Goal: Information Seeking & Learning: Compare options

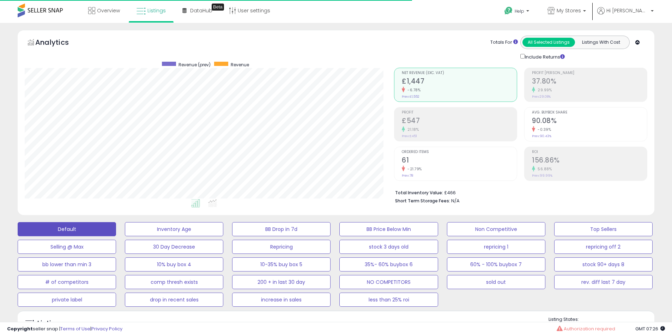
select select "**"
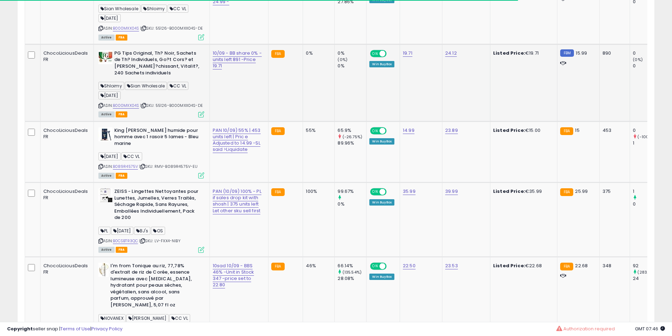
scroll to position [321, 0]
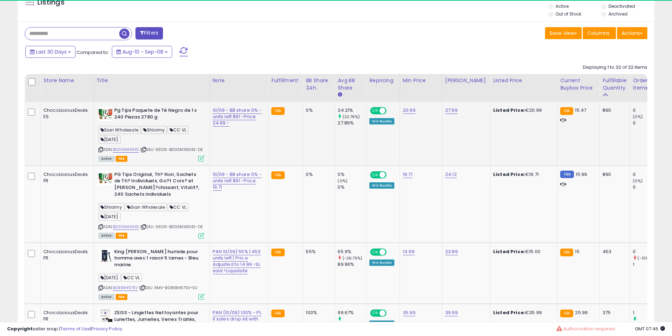
click at [134, 163] on td "Pg Tips Paquete de Té Negro de 1 x 240 Piezas 2780 g Sian Wholesale Shloimy CC …" at bounding box center [151, 133] width 116 height 63
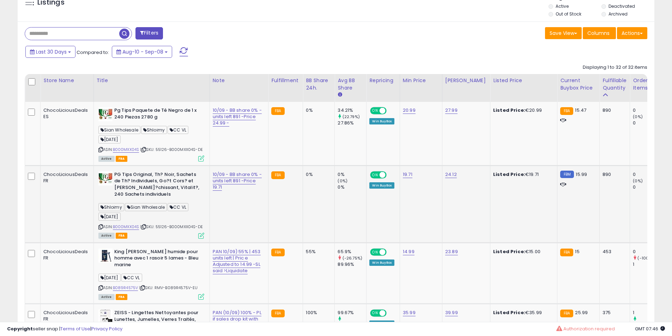
click at [134, 184] on b "PG Tips Original, Th? Noir, Sachets de Th? Individuels, Go?t Cors? et [PERSON_N…" at bounding box center [157, 185] width 86 height 28
drag, startPoint x: 134, startPoint y: 184, endPoint x: 152, endPoint y: 186, distance: 18.5
click at [135, 185] on b "PG Tips Original, Th? Noir, Sachets de Th? Individuels, Go?t Cors? et [PERSON_N…" at bounding box center [157, 185] width 86 height 28
click at [152, 186] on b "PG Tips Original, Th? Noir, Sachets de Th? Individuels, Go?t Cors? et [PERSON_N…" at bounding box center [157, 185] width 86 height 28
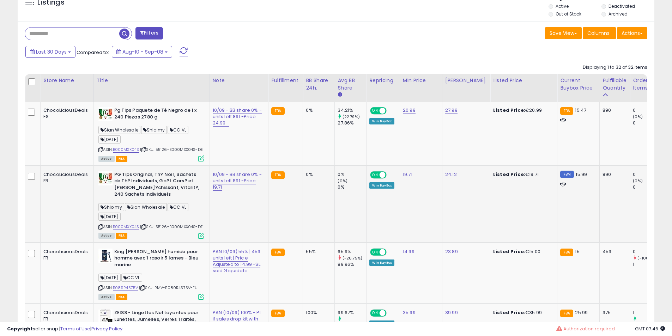
click at [148, 181] on b "PG Tips Original, Th? Noir, Sachets de Th? Individuels, Go?t Cors? et [PERSON_N…" at bounding box center [157, 185] width 86 height 28
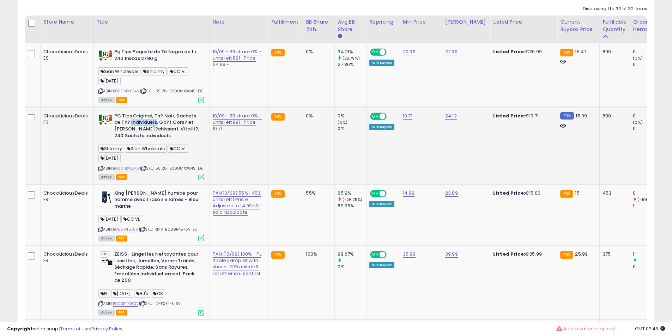
click at [153, 129] on b "PG Tips Original, Th? Noir, Sachets de Th? Individuels, Go?t Cors? et [PERSON_N…" at bounding box center [157, 127] width 86 height 28
click at [161, 122] on b "PG Tips Original, Th? Noir, Sachets de Th? Individuels, Go?t Cors? et [PERSON_N…" at bounding box center [157, 127] width 86 height 28
click at [161, 121] on b "PG Tips Original, Th? Noir, Sachets de Th? Individuels, Go?t Cors? et [PERSON_N…" at bounding box center [157, 127] width 86 height 28
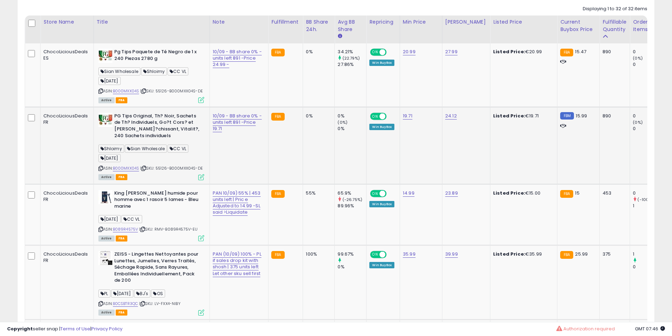
click at [153, 110] on td "PG Tips Original, Th? Noir, Sachets de Th? Individuels, Go?t Cors? et [PERSON_N…" at bounding box center [151, 145] width 116 height 77
click at [166, 112] on td "PG Tips Original, Th? Noir, Sachets de Th? Individuels, Go?t Cors? et [PERSON_N…" at bounding box center [151, 145] width 116 height 77
click at [167, 112] on td "PG Tips Original, Th? Noir, Sachets de Th? Individuels, Go?t Cors? et [PERSON_N…" at bounding box center [151, 145] width 116 height 77
click at [168, 112] on td "PG Tips Original, Th? Noir, Sachets de Th? Individuels, Go?t Cors? et [PERSON_N…" at bounding box center [151, 145] width 116 height 77
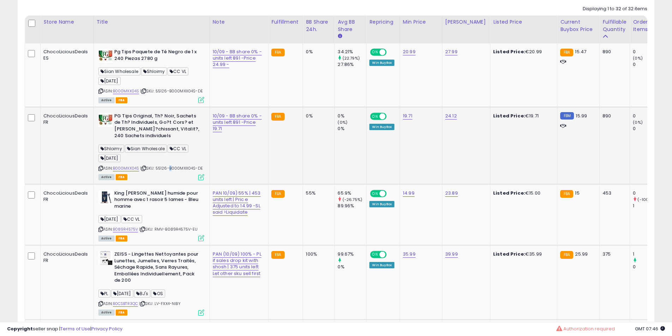
click at [168, 112] on td "PG Tips Original, Th? Noir, Sachets de Th? Individuels, Go?t Cors? et [PERSON_N…" at bounding box center [151, 145] width 116 height 77
click at [166, 106] on td "Pg Tips Paquete de Té Negro de 1 x 240 Piezas 2780 g Sian Wholesale Shloimy CC …" at bounding box center [151, 74] width 116 height 63
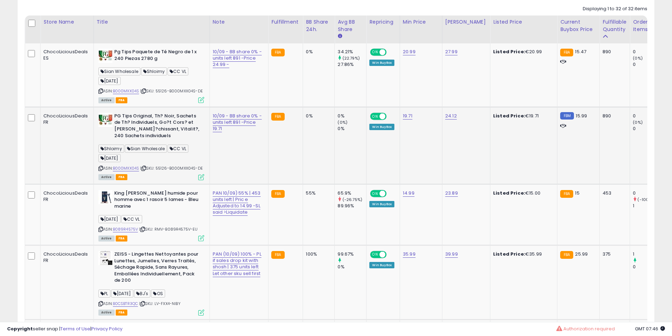
click at [163, 107] on td "PG Tips Original, Th? Noir, Sachets de Th? Individuels, Go?t Cors? et [PERSON_N…" at bounding box center [151, 145] width 116 height 77
click at [165, 110] on td "PG Tips Original, Th? Noir, Sachets de Th? Individuels, Go?t Cors? et [PERSON_N…" at bounding box center [151, 145] width 116 height 77
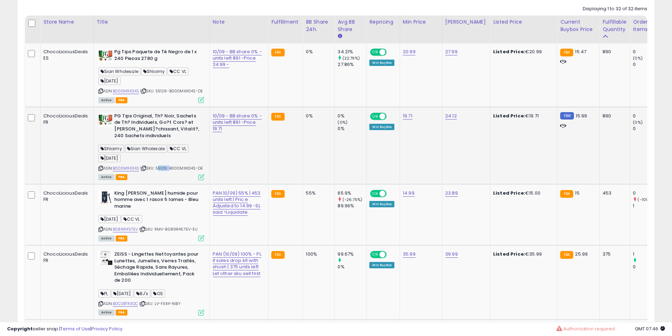
click at [165, 110] on td "PG Tips Original, Th? Noir, Sachets de Th? Individuels, Go?t Cors? et [PERSON_N…" at bounding box center [151, 145] width 116 height 77
click at [169, 110] on td "PG Tips Original, Th? Noir, Sachets de Th? Individuels, Go?t Cors? et [PERSON_N…" at bounding box center [151, 145] width 116 height 77
click at [170, 110] on td "PG Tips Original, Th? Noir, Sachets de Th? Individuels, Go?t Cors? et [PERSON_N…" at bounding box center [151, 145] width 116 height 77
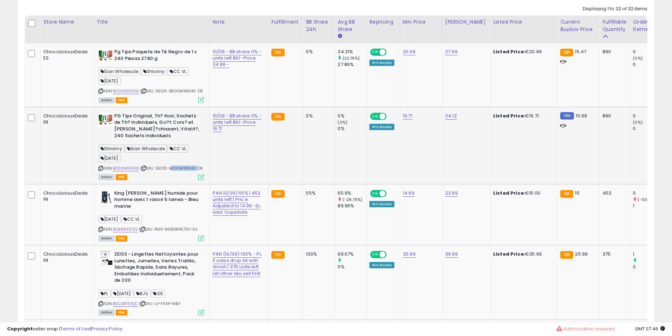
click at [170, 110] on td "PG Tips Original, Th? Noir, Sachets de Th? Individuels, Go?t Cors? et [PERSON_N…" at bounding box center [151, 145] width 116 height 77
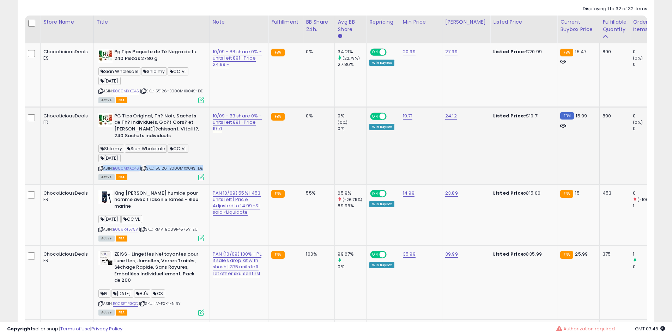
click at [170, 110] on td "PG Tips Original, Th? Noir, Sachets de Th? Individuels, Go?t Cors? et [PERSON_N…" at bounding box center [151, 145] width 116 height 77
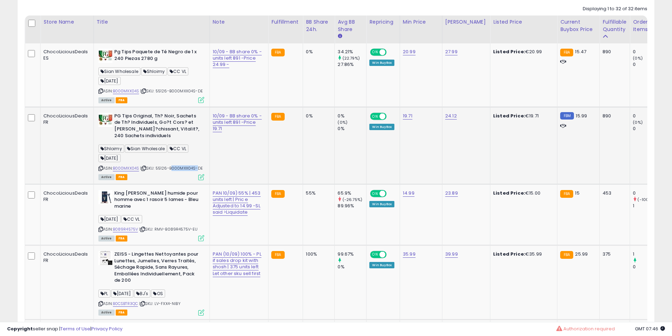
click at [171, 110] on td "PG Tips Original, Th? Noir, Sachets de Th? Individuels, Go?t Cors? et [PERSON_N…" at bounding box center [151, 145] width 116 height 77
click at [177, 130] on b "PG Tips Original, Th? Noir, Sachets de Th? Individuels, Go?t Cors? et [PERSON_N…" at bounding box center [157, 127] width 86 height 28
click at [142, 96] on div "ASIN: B000MXX04S | SKU: 55126-B000MXX04S-DE Active FBA" at bounding box center [151, 76] width 106 height 54
click at [147, 120] on b "PG Tips Original, Th? Noir, Sachets de Th? Individuels, Go?t Cors? et [PERSON_N…" at bounding box center [157, 127] width 86 height 28
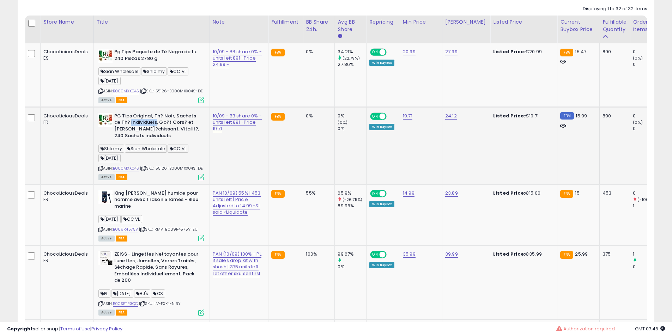
click at [147, 120] on b "PG Tips Original, Th? Noir, Sachets de Th? Individuels, Go?t Cors? et [PERSON_N…" at bounding box center [157, 127] width 86 height 28
click at [156, 125] on b "PG Tips Original, Th? Noir, Sachets de Th? Individuels, Go?t Cors? et [PERSON_N…" at bounding box center [157, 127] width 86 height 28
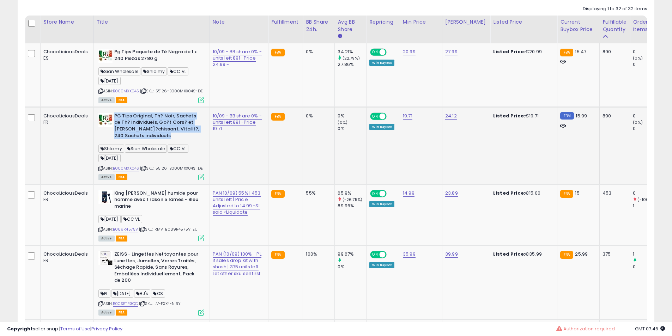
click at [158, 125] on b "PG Tips Original, Th? Noir, Sachets de Th? Individuels, Go?t Cors? et [PERSON_N…" at bounding box center [157, 127] width 86 height 28
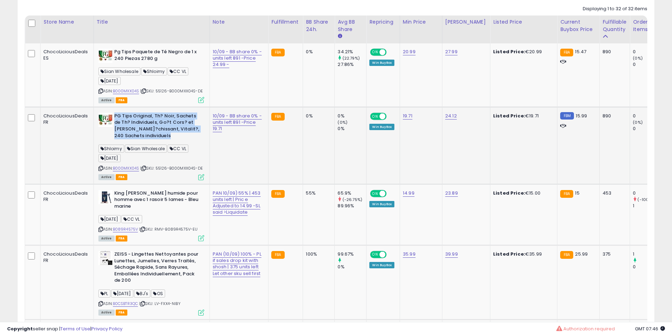
click at [158, 125] on b "PG Tips Original, Th? Noir, Sachets de Th? Individuels, Go?t Cors? et [PERSON_N…" at bounding box center [157, 127] width 86 height 28
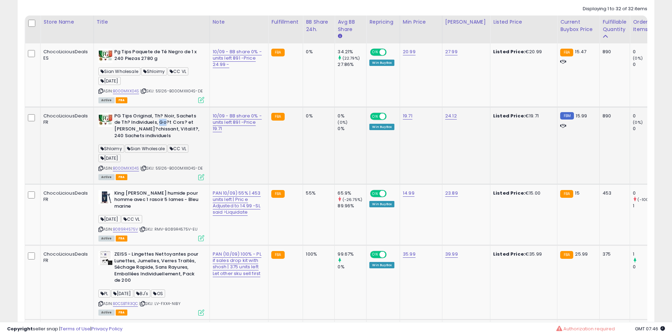
click at [158, 125] on b "PG Tips Original, Th? Noir, Sachets de Th? Individuels, Go?t Cors? et [PERSON_N…" at bounding box center [157, 127] width 86 height 28
click at [160, 130] on b "PG Tips Original, Th? Noir, Sachets de Th? Individuels, Go?t Cors? et [PERSON_N…" at bounding box center [157, 127] width 86 height 28
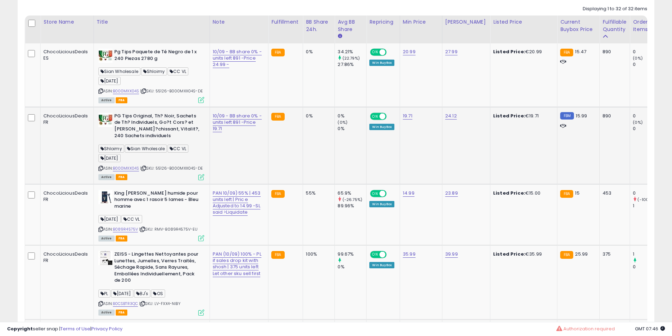
click at [157, 135] on b "PG Tips Original, Th? Noir, Sachets de Th? Individuels, Go?t Cors? et [PERSON_N…" at bounding box center [157, 127] width 86 height 28
click at [143, 125] on b "PG Tips Original, Th? Noir, Sachets de Th? Individuels, Go?t Cors? et [PERSON_N…" at bounding box center [157, 127] width 86 height 28
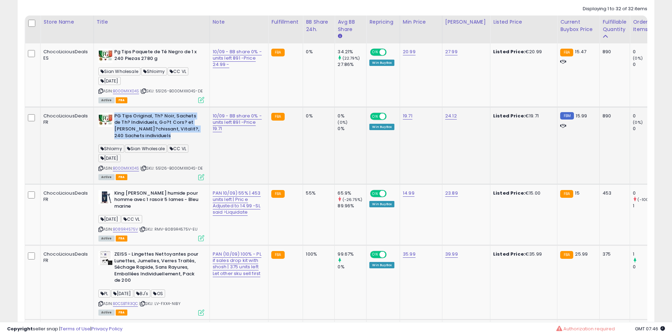
click at [143, 125] on b "PG Tips Original, Th? Noir, Sachets de Th? Individuels, Go?t Cors? et [PERSON_N…" at bounding box center [157, 127] width 86 height 28
click at [143, 123] on b "PG Tips Original, Th? Noir, Sachets de Th? Individuels, Go?t Cors? et [PERSON_N…" at bounding box center [157, 127] width 86 height 28
click at [141, 123] on b "PG Tips Original, Th? Noir, Sachets de Th? Individuels, Go?t Cors? et [PERSON_N…" at bounding box center [157, 127] width 86 height 28
drag, startPoint x: 141, startPoint y: 123, endPoint x: 149, endPoint y: 195, distance: 71.7
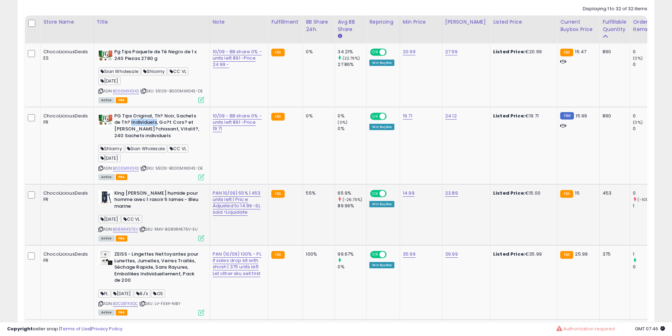
click at [140, 130] on b "PG Tips Original, Th? Noir, Sachets de Th? Individuels, Go?t Cors? et [PERSON_N…" at bounding box center [157, 127] width 86 height 28
click at [149, 195] on b "King [PERSON_NAME] humide pour homme avec 1 rasoir 5 lames - Bleu marine" at bounding box center [157, 201] width 86 height 22
drag, startPoint x: 149, startPoint y: 195, endPoint x: 164, endPoint y: 194, distance: 15.5
click at [149, 195] on b "King [PERSON_NAME] humide pour homme avec 1 rasoir 5 lames - Bleu marine" at bounding box center [157, 201] width 86 height 22
click at [164, 194] on b "King [PERSON_NAME] humide pour homme avec 1 rasoir 5 lames - Bleu marine" at bounding box center [157, 201] width 86 height 22
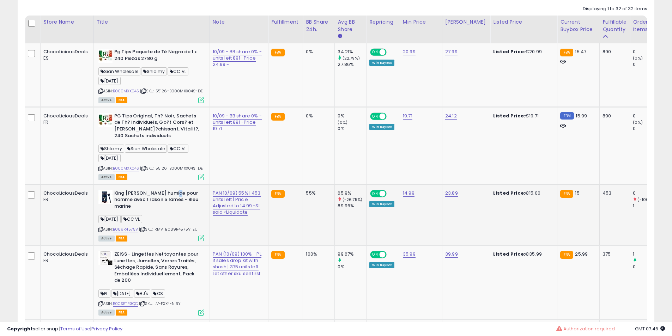
drag, startPoint x: 164, startPoint y: 194, endPoint x: 157, endPoint y: 199, distance: 8.9
click at [163, 198] on b "King [PERSON_NAME] humide pour homme avec 1 rasoir 5 lames - Bleu marine" at bounding box center [157, 201] width 86 height 22
click at [152, 199] on b "King [PERSON_NAME] humide pour homme avec 1 rasoir 5 lames - Bleu marine" at bounding box center [157, 201] width 86 height 22
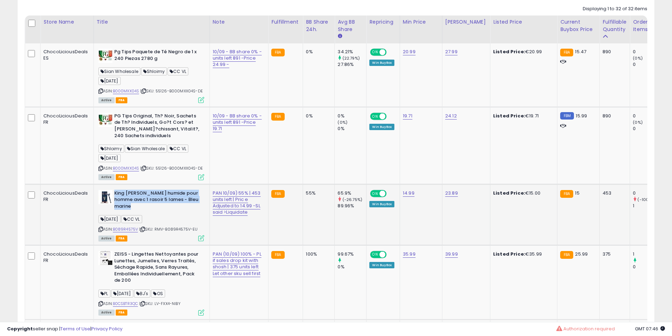
click at [152, 199] on b "King [PERSON_NAME] humide pour homme avec 1 rasoir 5 lames - Bleu marine" at bounding box center [157, 201] width 86 height 22
click at [166, 195] on b "King [PERSON_NAME] humide pour homme avec 1 rasoir 5 lames - Bleu marine" at bounding box center [157, 201] width 86 height 22
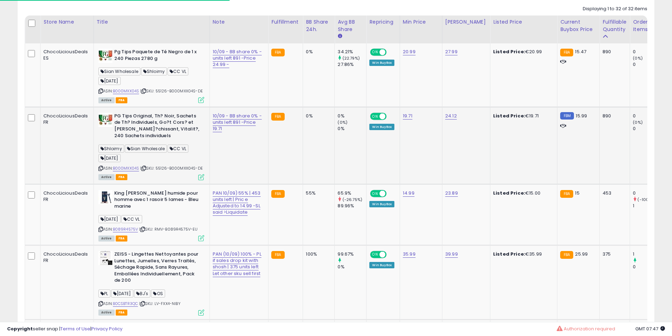
click at [148, 124] on b "PG Tips Original, Th? Noir, Sachets de Th? Individuels, Go?t Cors? et [PERSON_N…" at bounding box center [157, 127] width 86 height 28
click at [164, 126] on b "PG Tips Original, Th? Noir, Sachets de Th? Individuels, Go?t Cors? et [PERSON_N…" at bounding box center [157, 127] width 86 height 28
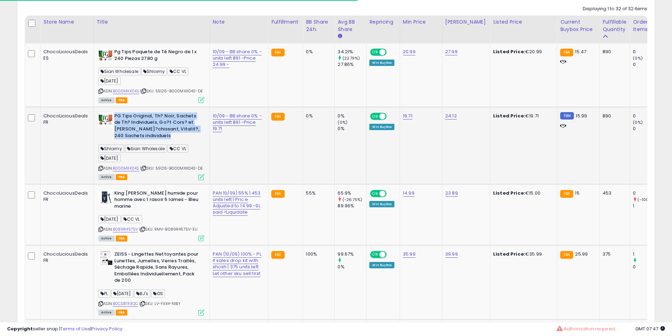
click at [164, 126] on b "PG Tips Original, Th? Noir, Sachets de Th? Individuels, Go?t Cors? et [PERSON_N…" at bounding box center [157, 127] width 86 height 28
click at [163, 125] on b "PG Tips Original, Th? Noir, Sachets de Th? Individuels, Go?t Cors? et [PERSON_N…" at bounding box center [157, 127] width 86 height 28
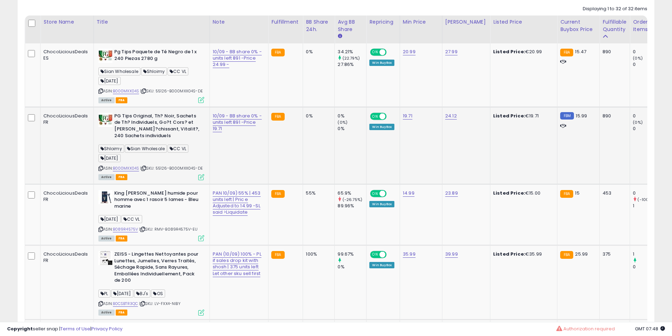
click at [139, 127] on b "PG Tips Original, Th? Noir, Sachets de Th? Individuels, Go?t Cors? et [PERSON_N…" at bounding box center [157, 127] width 86 height 28
click at [154, 126] on b "PG Tips Original, Th? Noir, Sachets de Th? Individuels, Go?t Cors? et [PERSON_N…" at bounding box center [157, 127] width 86 height 28
drag, startPoint x: 154, startPoint y: 126, endPoint x: 172, endPoint y: 126, distance: 17.3
click at [158, 126] on b "PG Tips Original, Th? Noir, Sachets de Th? Individuels, Go?t Cors? et [PERSON_N…" at bounding box center [157, 127] width 86 height 28
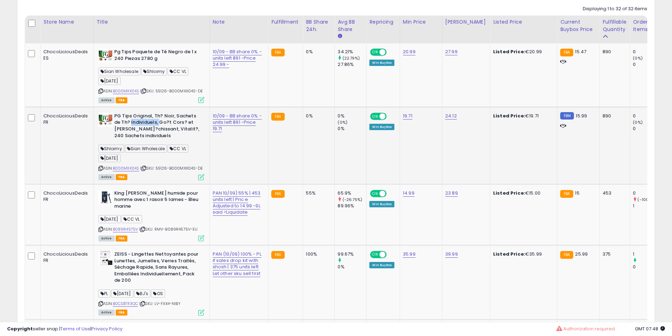
click at [172, 126] on b "PG Tips Original, Th? Noir, Sachets de Th? Individuels, Go?t Cors? et [PERSON_N…" at bounding box center [157, 127] width 86 height 28
click at [183, 126] on b "PG Tips Original, Th? Noir, Sachets de Th? Individuels, Go?t Cors? et [PERSON_N…" at bounding box center [157, 127] width 86 height 28
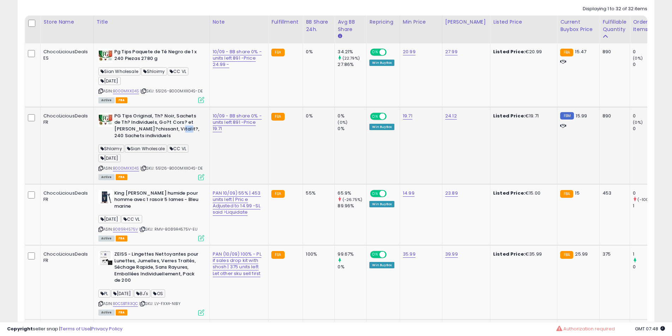
click at [183, 126] on b "PG Tips Original, Th? Noir, Sachets de Th? Individuels, Go?t Cors? et [PERSON_N…" at bounding box center [157, 127] width 86 height 28
click at [175, 124] on b "PG Tips Original, Th? Noir, Sachets de Th? Individuels, Go?t Cors? et [PERSON_N…" at bounding box center [157, 127] width 86 height 28
click at [172, 117] on b "PG Tips Original, Th? Noir, Sachets de Th? Individuels, Go?t Cors? et [PERSON_N…" at bounding box center [157, 127] width 86 height 28
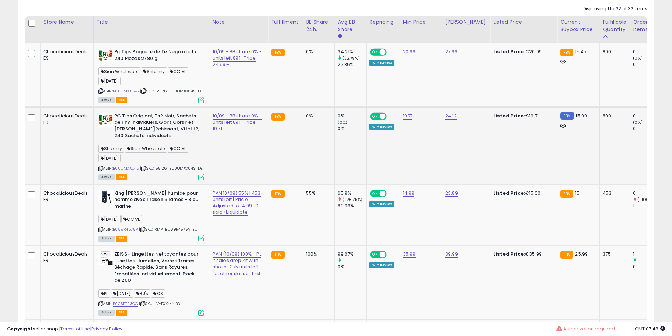
click at [178, 121] on b "PG Tips Original, Th? Noir, Sachets de Th? Individuels, Go?t Cors? et [PERSON_N…" at bounding box center [157, 127] width 86 height 28
click at [161, 113] on b "PG Tips Original, Th? Noir, Sachets de Th? Individuels, Go?t Cors? et [PERSON_N…" at bounding box center [157, 127] width 86 height 28
click at [160, 113] on b "PG Tips Original, Th? Noir, Sachets de Th? Individuels, Go?t Cors? et [PERSON_N…" at bounding box center [157, 127] width 86 height 28
click at [170, 113] on b "PG Tips Original, Th? Noir, Sachets de Th? Individuels, Go?t Cors? et [PERSON_N…" at bounding box center [157, 127] width 86 height 28
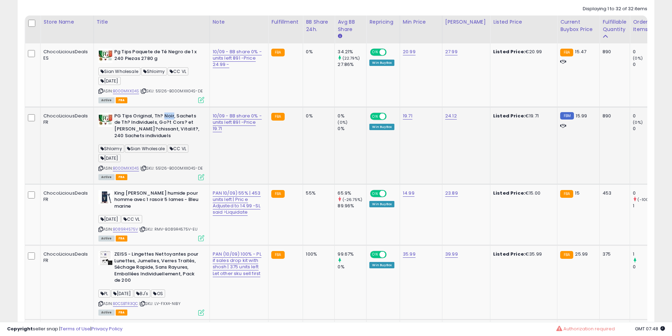
click at [170, 113] on b "PG Tips Original, Th? Noir, Sachets de Th? Individuels, Go?t Cors? et [PERSON_N…" at bounding box center [157, 127] width 86 height 28
click at [175, 113] on b "PG Tips Original, Th? Noir, Sachets de Th? Individuels, Go?t Cors? et [PERSON_N…" at bounding box center [157, 127] width 86 height 28
click at [176, 113] on b "PG Tips Original, Th? Noir, Sachets de Th? Individuels, Go?t Cors? et [PERSON_N…" at bounding box center [157, 127] width 86 height 28
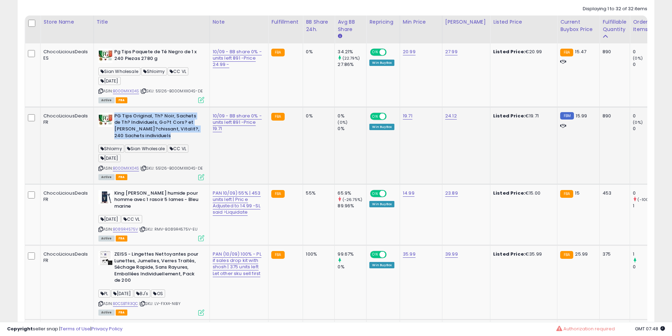
click at [179, 114] on b "PG Tips Original, Th? Noir, Sachets de Th? Individuels, Go?t Cors? et [PERSON_N…" at bounding box center [157, 127] width 86 height 28
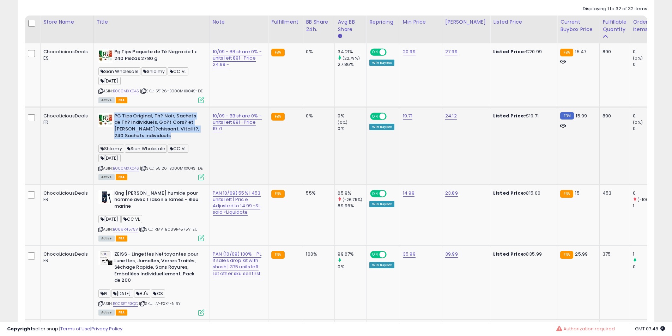
click at [179, 114] on b "PG Tips Original, Th? Noir, Sachets de Th? Individuels, Go?t Cors? et [PERSON_N…" at bounding box center [157, 127] width 86 height 28
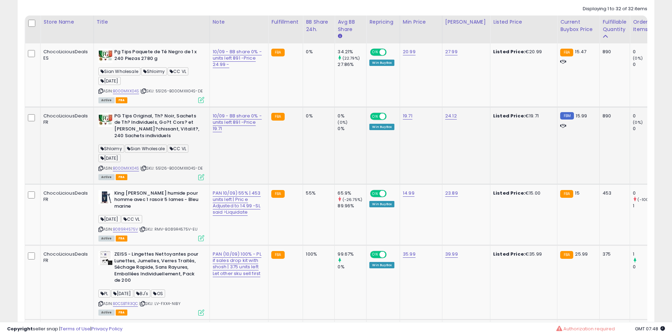
click at [167, 114] on b "PG Tips Original, Th? Noir, Sachets de Th? Individuels, Go?t Cors? et [PERSON_N…" at bounding box center [157, 127] width 86 height 28
click at [172, 114] on b "PG Tips Original, Th? Noir, Sachets de Th? Individuels, Go?t Cors? et [PERSON_N…" at bounding box center [157, 127] width 86 height 28
click at [153, 114] on b "PG Tips Original, Th? Noir, Sachets de Th? Individuels, Go?t Cors? et [PERSON_N…" at bounding box center [157, 127] width 86 height 28
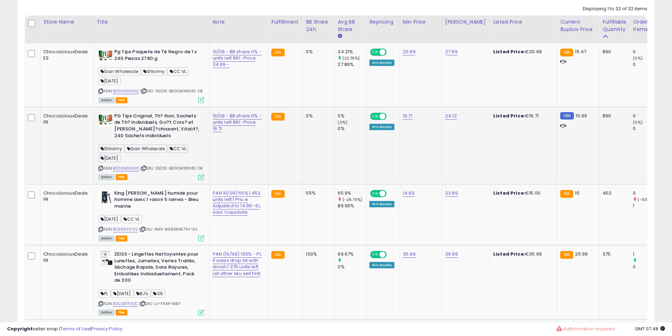
click at [144, 124] on b "PG Tips Original, Th? Noir, Sachets de Th? Individuels, Go?t Cors? et [PERSON_N…" at bounding box center [157, 127] width 86 height 28
click at [144, 117] on b "PG Tips Original, Th? Noir, Sachets de Th? Individuels, Go?t Cors? et [PERSON_N…" at bounding box center [157, 127] width 86 height 28
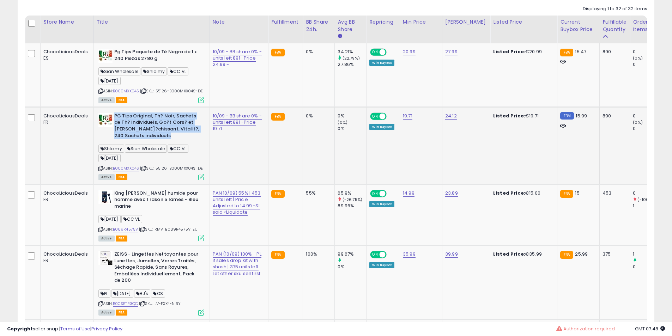
click at [144, 117] on b "PG Tips Original, Th? Noir, Sachets de Th? Individuels, Go?t Cors? et [PERSON_N…" at bounding box center [157, 127] width 86 height 28
click at [152, 119] on b "PG Tips Original, Th? Noir, Sachets de Th? Individuels, Go?t Cors? et [PERSON_N…" at bounding box center [157, 127] width 86 height 28
click at [153, 122] on b "PG Tips Original, Th? Noir, Sachets de Th? Individuels, Go?t Cors? et [PERSON_N…" at bounding box center [157, 127] width 86 height 28
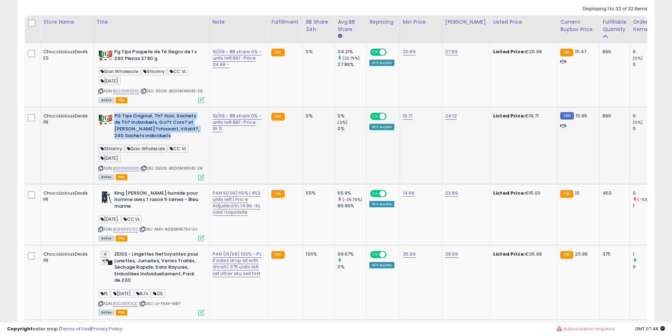
click at [153, 122] on b "PG Tips Original, Th? Noir, Sachets de Th? Individuels, Go?t Cors? et [PERSON_N…" at bounding box center [157, 127] width 86 height 28
click at [143, 120] on b "PG Tips Original, Th? Noir, Sachets de Th? Individuels, Go?t Cors? et [PERSON_N…" at bounding box center [157, 127] width 86 height 28
click at [152, 125] on b "PG Tips Original, Th? Noir, Sachets de Th? Individuels, Go?t Cors? et [PERSON_N…" at bounding box center [157, 127] width 86 height 28
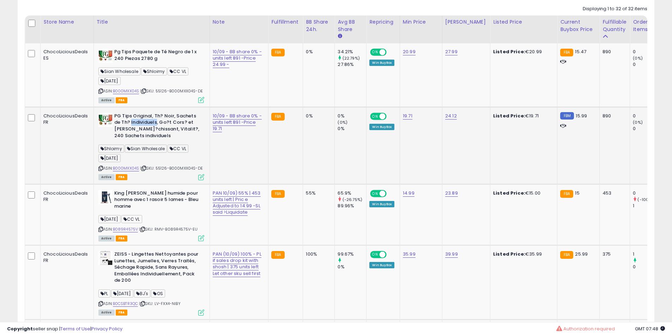
click at [152, 125] on b "PG Tips Original, Th? Noir, Sachets de Th? Individuels, Go?t Cors? et [PERSON_N…" at bounding box center [157, 127] width 86 height 28
click at [148, 121] on b "PG Tips Original, Th? Noir, Sachets de Th? Individuels, Go?t Cors? et [PERSON_N…" at bounding box center [157, 127] width 86 height 28
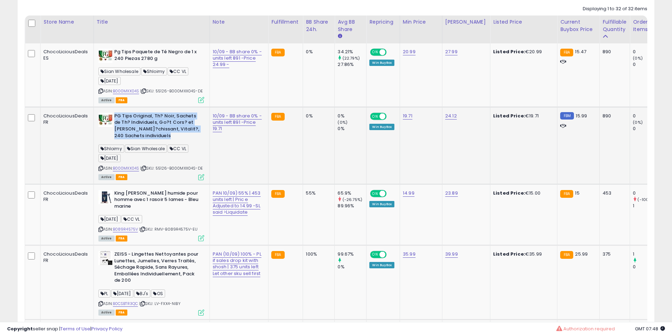
click at [148, 121] on b "PG Tips Original, Th? Noir, Sachets de Th? Individuels, Go?t Cors? et [PERSON_N…" at bounding box center [157, 127] width 86 height 28
click at [148, 120] on b "PG Tips Original, Th? Noir, Sachets de Th? Individuels, Go?t Cors? et [PERSON_N…" at bounding box center [157, 127] width 86 height 28
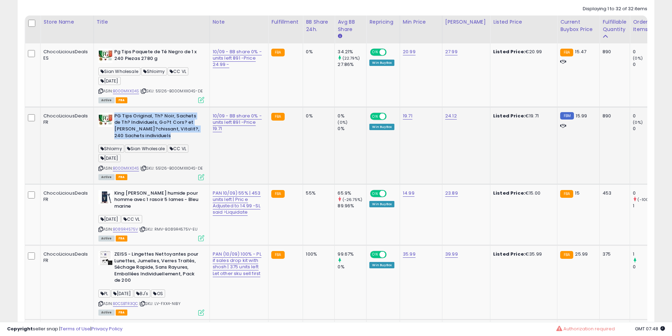
click at [154, 120] on b "PG Tips Original, Th? Noir, Sachets de Th? Individuels, Go?t Cors? et [PERSON_N…" at bounding box center [157, 127] width 86 height 28
click at [158, 120] on b "PG Tips Original, Th? Noir, Sachets de Th? Individuels, Go?t Cors? et [PERSON_N…" at bounding box center [157, 127] width 86 height 28
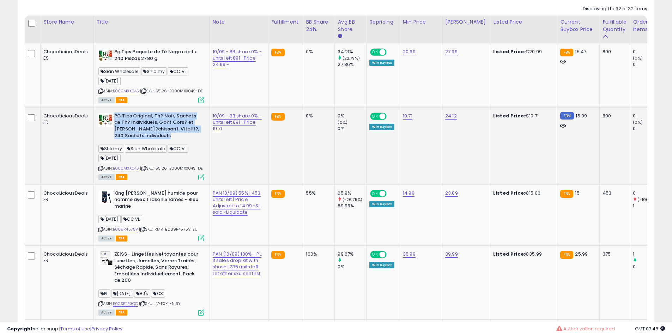
click at [158, 120] on b "PG Tips Original, Th? Noir, Sachets de Th? Individuels, Go?t Cors? et [PERSON_N…" at bounding box center [157, 127] width 86 height 28
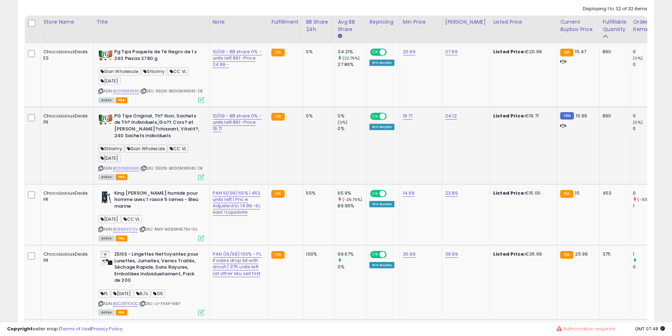
click at [159, 119] on b "PG Tips Original, Th? Noir, Sachets de Th? Individuels, Go?t Cors? et [PERSON_N…" at bounding box center [157, 127] width 86 height 28
click at [154, 115] on b "PG Tips Original, Th? Noir, Sachets de Th? Individuels, Go?t Cors? et [PERSON_N…" at bounding box center [157, 127] width 86 height 28
click at [152, 122] on b "PG Tips Original, Th? Noir, Sachets de Th? Individuels, Go?t Cors? et [PERSON_N…" at bounding box center [157, 127] width 86 height 28
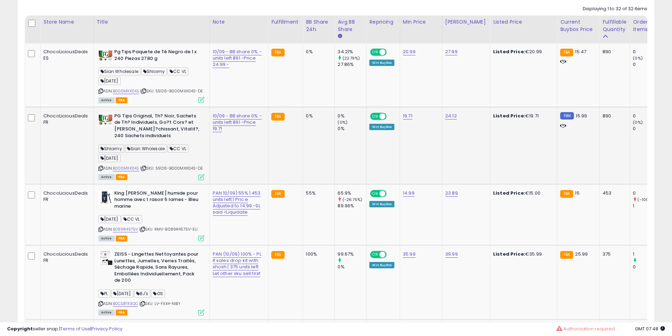
click at [152, 122] on b "PG Tips Original, Th? Noir, Sachets de Th? Individuels, Go?t Cors? et [PERSON_N…" at bounding box center [157, 127] width 86 height 28
click at [148, 122] on b "PG Tips Original, Th? Noir, Sachets de Th? Individuels, Go?t Cors? et [PERSON_N…" at bounding box center [157, 127] width 86 height 28
click at [148, 120] on b "PG Tips Original, Th? Noir, Sachets de Th? Individuels, Go?t Cors? et [PERSON_N…" at bounding box center [157, 127] width 86 height 28
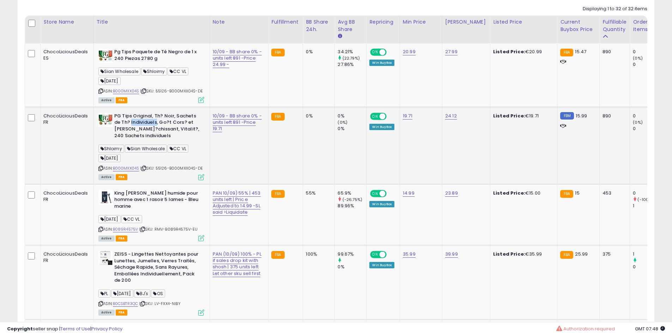
click at [150, 120] on b "PG Tips Original, Th? Noir, Sachets de Th? Individuels, Go?t Cors? et [PERSON_N…" at bounding box center [157, 127] width 86 height 28
click at [153, 120] on b "PG Tips Original, Th? Noir, Sachets de Th? Individuels, Go?t Cors? et [PERSON_N…" at bounding box center [157, 127] width 86 height 28
click at [159, 120] on b "PG Tips Original, Th? Noir, Sachets de Th? Individuels, Go?t Cors? et [PERSON_N…" at bounding box center [157, 127] width 86 height 28
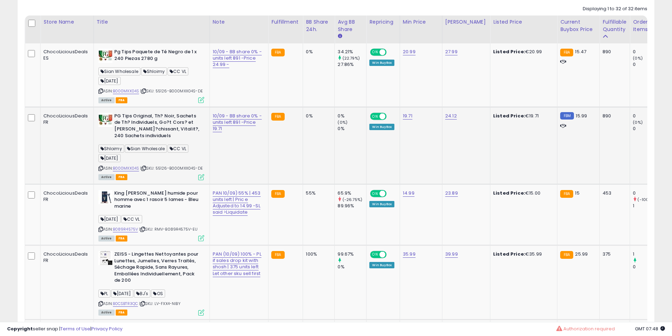
click at [159, 120] on b "PG Tips Original, Th? Noir, Sachets de Th? Individuels, Go?t Cors? et [PERSON_N…" at bounding box center [157, 127] width 86 height 28
click at [162, 121] on b "PG Tips Original, Th? Noir, Sachets de Th? Individuels, Go?t Cors? et [PERSON_N…" at bounding box center [157, 127] width 86 height 28
click at [163, 121] on b "PG Tips Original, Th? Noir, Sachets de Th? Individuels, Go?t Cors? et [PERSON_N…" at bounding box center [157, 127] width 86 height 28
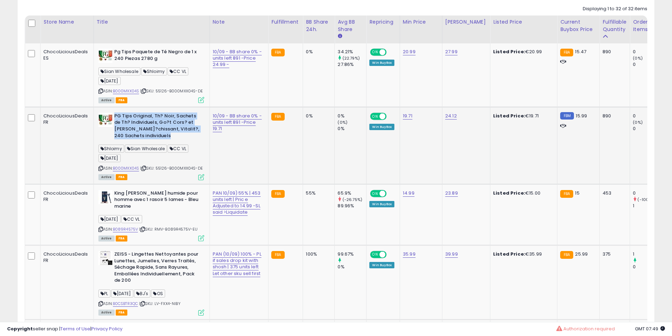
click at [163, 121] on b "PG Tips Original, Th? Noir, Sachets de Th? Individuels, Go?t Cors? et [PERSON_N…" at bounding box center [157, 127] width 86 height 28
click at [157, 122] on b "PG Tips Original, Th? Noir, Sachets de Th? Individuels, Go?t Cors? et [PERSON_N…" at bounding box center [157, 127] width 86 height 28
click at [154, 122] on b "PG Tips Original, Th? Noir, Sachets de Th? Individuels, Go?t Cors? et [PERSON_N…" at bounding box center [157, 127] width 86 height 28
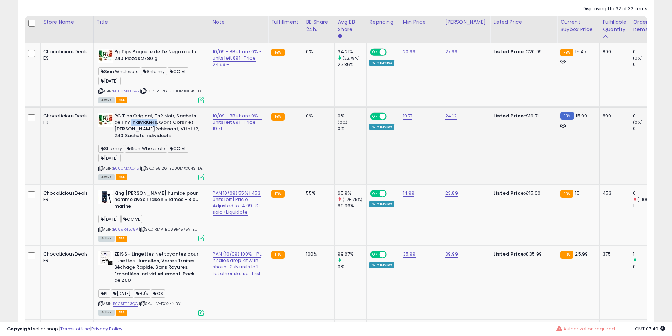
click at [154, 122] on b "PG Tips Original, Th? Noir, Sachets de Th? Individuels, Go?t Cors? et [PERSON_N…" at bounding box center [157, 127] width 86 height 28
click at [144, 121] on b "PG Tips Original, Th? Noir, Sachets de Th? Individuels, Go?t Cors? et [PERSON_N…" at bounding box center [157, 127] width 86 height 28
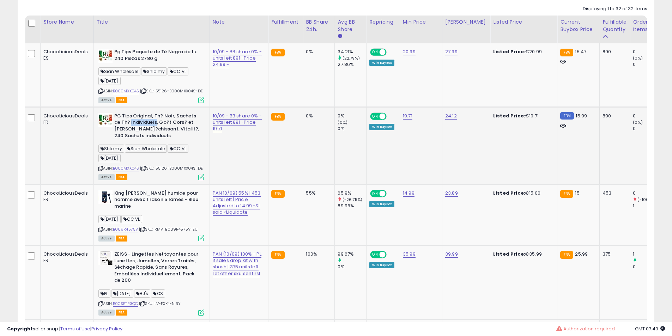
click at [168, 124] on b "PG Tips Original, Th? Noir, Sachets de Th? Individuels, Go?t Cors? et [PERSON_N…" at bounding box center [157, 127] width 86 height 28
click at [163, 123] on b "PG Tips Original, Th? Noir, Sachets de Th? Individuels, Go?t Cors? et [PERSON_N…" at bounding box center [157, 127] width 86 height 28
click at [158, 123] on b "PG Tips Original, Th? Noir, Sachets de Th? Individuels, Go?t Cors? et [PERSON_N…" at bounding box center [157, 127] width 86 height 28
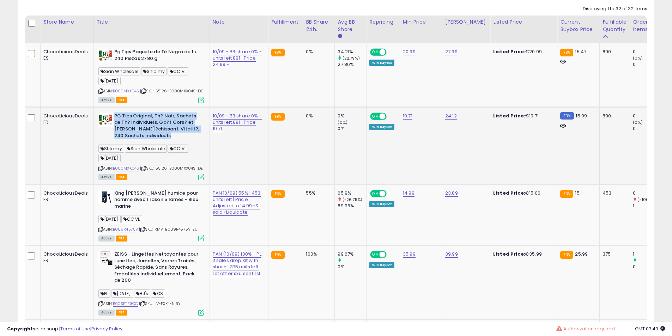
click at [156, 123] on b "PG Tips Original, Th? Noir, Sachets de Th? Individuels, Go?t Cors? et [PERSON_N…" at bounding box center [157, 127] width 86 height 28
click at [148, 206] on b "King [PERSON_NAME] humide pour homme avec 1 rasoir 5 lames - Bleu marine" at bounding box center [157, 201] width 86 height 22
click at [149, 196] on b "King [PERSON_NAME] humide pour homme avec 1 rasoir 5 lames - Bleu marine" at bounding box center [157, 201] width 86 height 22
drag, startPoint x: 149, startPoint y: 196, endPoint x: 173, endPoint y: 204, distance: 26.0
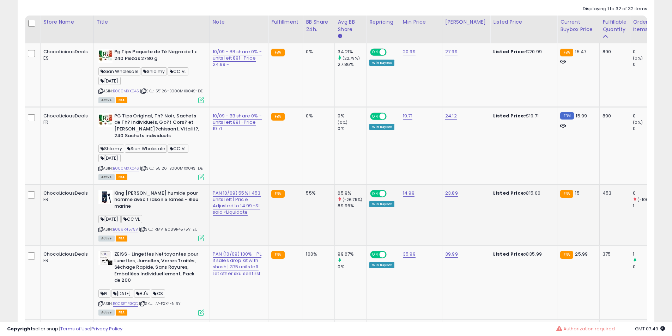
click at [152, 195] on b "King [PERSON_NAME] humide pour homme avec 1 rasoir 5 lames - Bleu marine" at bounding box center [157, 201] width 86 height 22
click at [174, 203] on b "King [PERSON_NAME] humide pour homme avec 1 rasoir 5 lames - Bleu marine" at bounding box center [157, 201] width 86 height 22
click at [148, 189] on td "King [PERSON_NAME] humide pour homme avec 1 rasoir 5 lames - Bleu marine [DATE]…" at bounding box center [151, 214] width 116 height 61
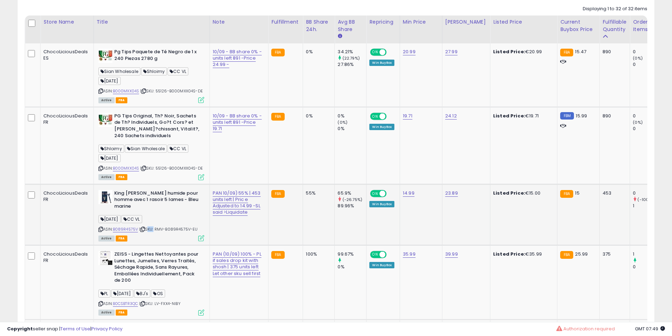
click at [151, 189] on td "King [PERSON_NAME] humide pour homme avec 1 rasoir 5 lames - Bleu marine [DATE]…" at bounding box center [151, 214] width 116 height 61
drag, startPoint x: 151, startPoint y: 189, endPoint x: 163, endPoint y: 189, distance: 12.3
click at [153, 190] on td "King [PERSON_NAME] humide pour homme avec 1 rasoir 5 lames - Bleu marine [DATE]…" at bounding box center [151, 214] width 116 height 61
click at [163, 189] on td "King [PERSON_NAME] humide pour homme avec 1 rasoir 5 lames - Bleu marine [DATE]…" at bounding box center [151, 214] width 116 height 61
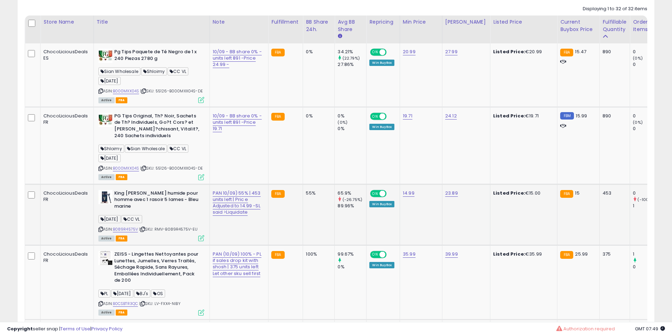
click at [146, 192] on b "King [PERSON_NAME] humide pour homme avec 1 rasoir 5 lames - Bleu marine" at bounding box center [157, 201] width 86 height 22
click at [144, 195] on b "King [PERSON_NAME] humide pour homme avec 1 rasoir 5 lames - Bleu marine" at bounding box center [157, 201] width 86 height 22
click at [144, 196] on b "King [PERSON_NAME] humide pour homme avec 1 rasoir 5 lames - Bleu marine" at bounding box center [157, 201] width 86 height 22
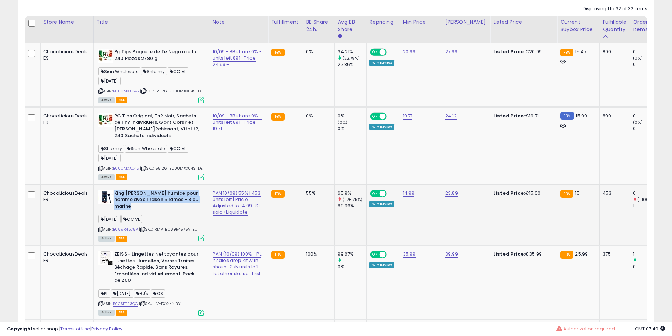
click at [146, 197] on b "King [PERSON_NAME] humide pour homme avec 1 rasoir 5 lames - Bleu marine" at bounding box center [157, 201] width 86 height 22
click at [135, 196] on b "King [PERSON_NAME] humide pour homme avec 1 rasoir 5 lames - Bleu marine" at bounding box center [157, 201] width 86 height 22
click at [136, 196] on b "King [PERSON_NAME] humide pour homme avec 1 rasoir 5 lames - Bleu marine" at bounding box center [157, 201] width 86 height 22
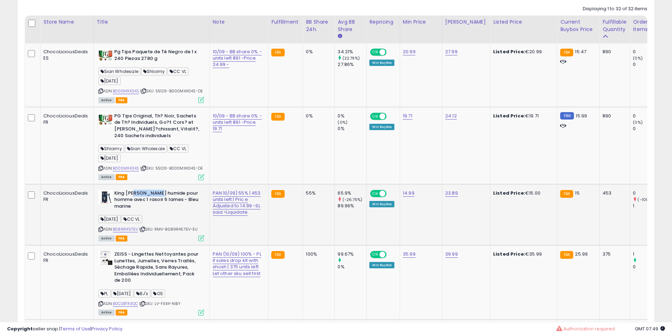
click at [136, 196] on b "King [PERSON_NAME] humide pour homme avec 1 rasoir 5 lames - Bleu marine" at bounding box center [157, 201] width 86 height 22
click at [145, 196] on b "King [PERSON_NAME] humide pour homme avec 1 rasoir 5 lames - Bleu marine" at bounding box center [157, 201] width 86 height 22
click at [147, 196] on b "King [PERSON_NAME] humide pour homme avec 1 rasoir 5 lames - Bleu marine" at bounding box center [157, 201] width 86 height 22
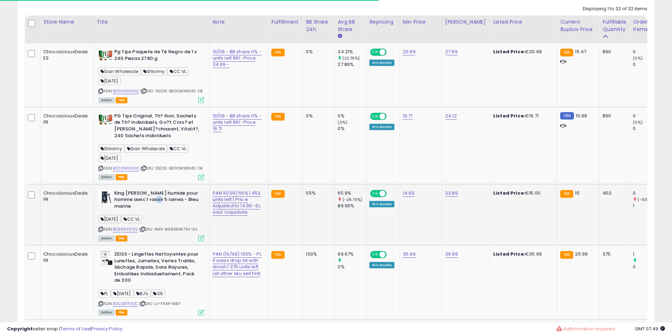
click at [147, 196] on b "King [PERSON_NAME] humide pour homme avec 1 rasoir 5 lames - Bleu marine" at bounding box center [157, 201] width 86 height 22
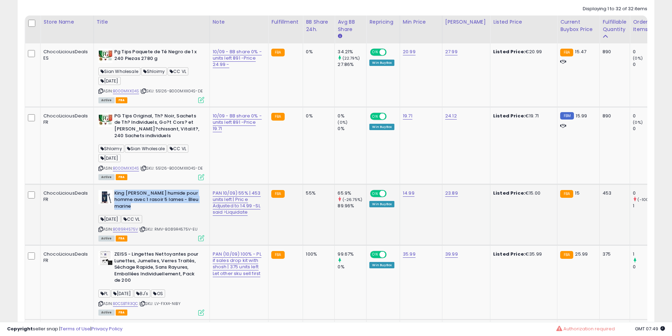
click at [147, 196] on b "King [PERSON_NAME] humide pour homme avec 1 rasoir 5 lames - Bleu marine" at bounding box center [157, 201] width 86 height 22
click at [147, 202] on b "King [PERSON_NAME] humide pour homme avec 1 rasoir 5 lames - Bleu marine" at bounding box center [157, 201] width 86 height 22
click at [146, 203] on b "King [PERSON_NAME] humide pour homme avec 1 rasoir 5 lames - Bleu marine" at bounding box center [157, 201] width 86 height 22
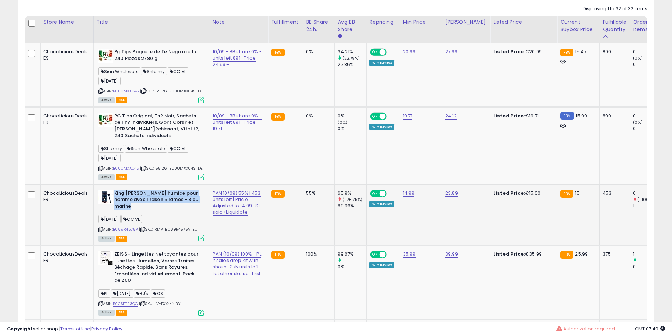
click at [146, 203] on b "King [PERSON_NAME] humide pour homme avec 1 rasoir 5 lames - Bleu marine" at bounding box center [157, 201] width 86 height 22
drag, startPoint x: 146, startPoint y: 203, endPoint x: 155, endPoint y: 203, distance: 8.5
click at [148, 203] on b "King [PERSON_NAME] humide pour homme avec 1 rasoir 5 lames - Bleu marine" at bounding box center [157, 201] width 86 height 22
click at [155, 203] on b "King [PERSON_NAME] humide pour homme avec 1 rasoir 5 lames - Bleu marine" at bounding box center [157, 201] width 86 height 22
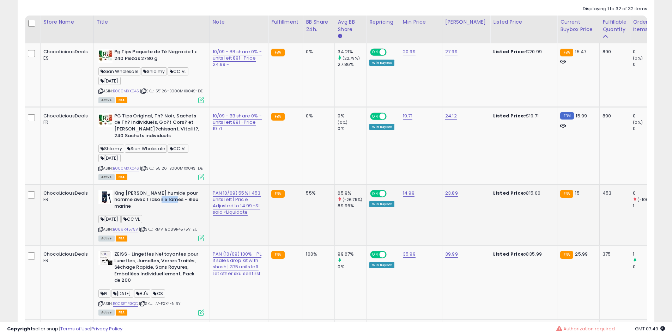
click at [155, 203] on b "King [PERSON_NAME] humide pour homme avec 1 rasoir 5 lames - Bleu marine" at bounding box center [157, 201] width 86 height 22
click at [157, 203] on b "King [PERSON_NAME] humide pour homme avec 1 rasoir 5 lames - Bleu marine" at bounding box center [157, 201] width 86 height 22
click at [159, 197] on b "King [PERSON_NAME] humide pour homme avec 1 rasoir 5 lames - Bleu marine" at bounding box center [157, 201] width 86 height 22
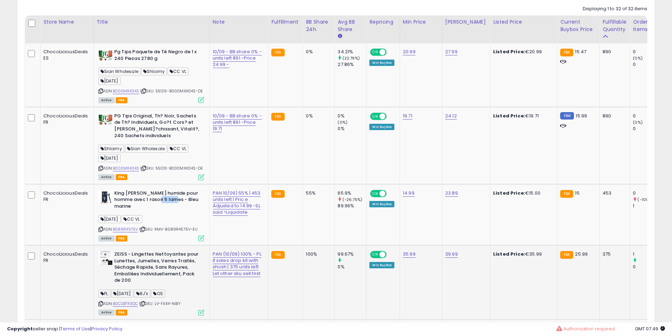
click at [151, 298] on span "BJ's" at bounding box center [142, 293] width 17 height 8
click at [151, 297] on span "BJ's" at bounding box center [142, 293] width 17 height 8
click at [152, 286] on b "ZEISS - Lingettes Nettoyantes pour Lunettes, Jumelles, Verres Traités, Séchage …" at bounding box center [157, 268] width 86 height 35
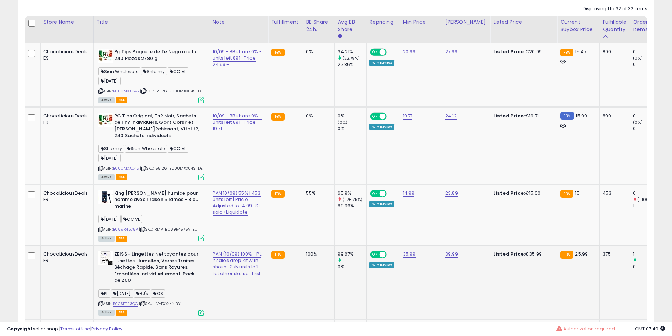
click at [152, 286] on b "ZEISS - Lingettes Nettoyantes pour Lunettes, Jumelles, Verres Traités, Séchage …" at bounding box center [157, 268] width 86 height 35
click at [138, 286] on b "ZEISS - Lingettes Nettoyantes pour Lunettes, Jumelles, Verres Traités, Séchage …" at bounding box center [157, 268] width 86 height 35
click at [137, 286] on b "ZEISS - Lingettes Nettoyantes pour Lunettes, Jumelles, Verres Traités, Séchage …" at bounding box center [157, 268] width 86 height 35
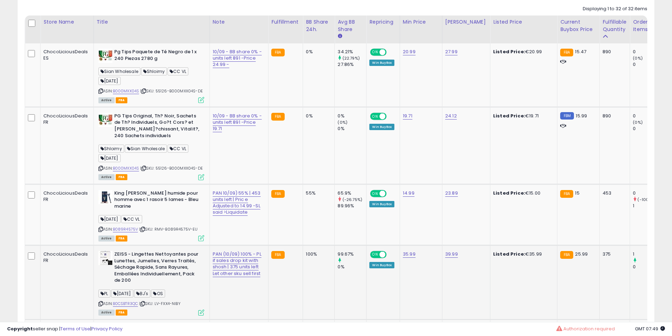
click at [133, 271] on b "ZEISS - Lingettes Nettoyantes pour Lunettes, Jumelles, Verres Traités, Séchage …" at bounding box center [157, 268] width 86 height 35
click at [142, 269] on b "ZEISS - Lingettes Nettoyantes pour Lunettes, Jumelles, Verres Traités, Séchage …" at bounding box center [157, 268] width 86 height 35
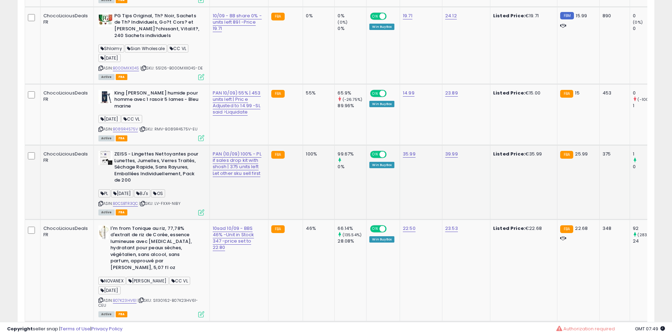
scroll to position [497, 0]
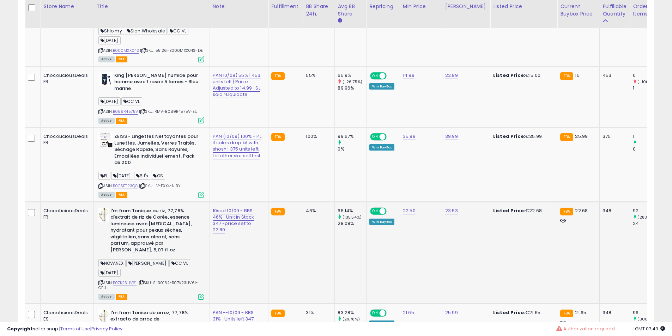
click at [135, 223] on b "I'm from Tonique au riz, 77,78% d'extrait de riz de Corée, essence lumineuse av…" at bounding box center [153, 232] width 86 height 48
click at [143, 228] on b "I'm from Tonique au riz, 77,78% d'extrait de riz de Corée, essence lumineuse av…" at bounding box center [153, 232] width 86 height 48
drag, startPoint x: 143, startPoint y: 228, endPoint x: 152, endPoint y: 237, distance: 12.5
click at [146, 230] on b "I'm from Tonique au riz, 77,78% d'extrait de riz de Corée, essence lumineuse av…" at bounding box center [153, 232] width 86 height 48
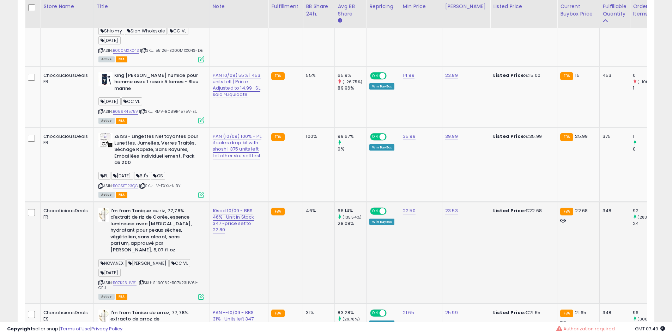
click at [152, 237] on b "I'm from Tonique au riz, 77,78% d'extrait de riz de Corée, essence lumineuse av…" at bounding box center [153, 232] width 86 height 48
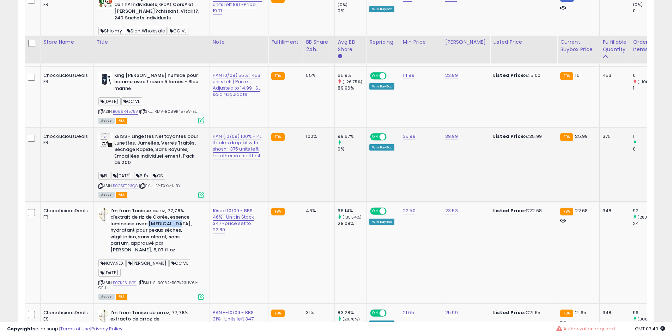
scroll to position [556, 0]
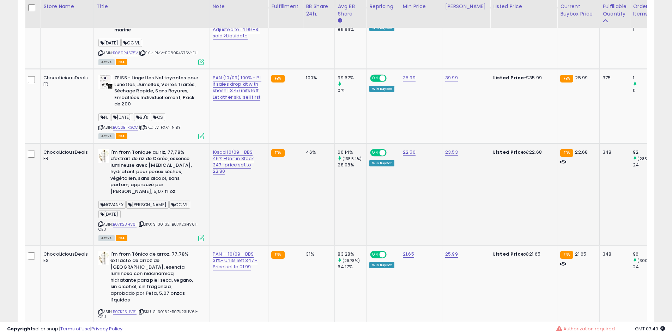
click at [141, 167] on b "I'm from Tonique au riz, 77,78% d'extrait de riz de Corée, essence lumineuse av…" at bounding box center [153, 173] width 86 height 48
click at [155, 170] on b "I'm from Tonique au riz, 77,78% d'extrait de riz de Corée, essence lumineuse av…" at bounding box center [153, 173] width 86 height 48
drag, startPoint x: 155, startPoint y: 170, endPoint x: 162, endPoint y: 175, distance: 8.6
click at [157, 170] on b "I'm from Tonique au riz, 77,78% d'extrait de riz de Corée, essence lumineuse av…" at bounding box center [153, 173] width 86 height 48
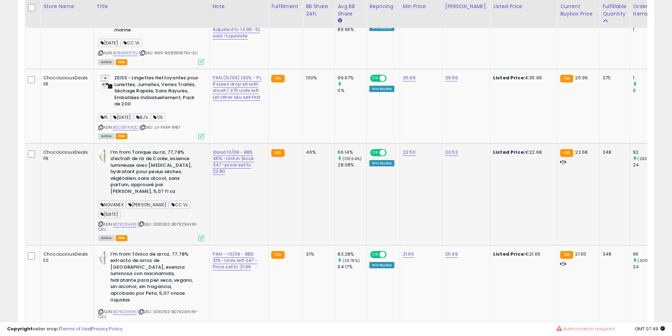
click at [169, 178] on b "I'm from Tonique au riz, 77,78% d'extrait de riz de Corée, essence lumineuse av…" at bounding box center [153, 173] width 86 height 48
drag, startPoint x: 169, startPoint y: 178, endPoint x: 153, endPoint y: 197, distance: 25.2
click at [167, 185] on b "I'm from Tonique au riz, 77,78% d'extrait de riz de Corée, essence lumineuse av…" at bounding box center [153, 173] width 86 height 48
click at [152, 197] on b "I'm from Tonique au riz, 77,78% d'extrait de riz de Corée, essence lumineuse av…" at bounding box center [153, 173] width 86 height 48
click at [151, 197] on b "I'm from Tonique au riz, 77,78% d'extrait de riz de Corée, essence lumineuse av…" at bounding box center [153, 173] width 86 height 48
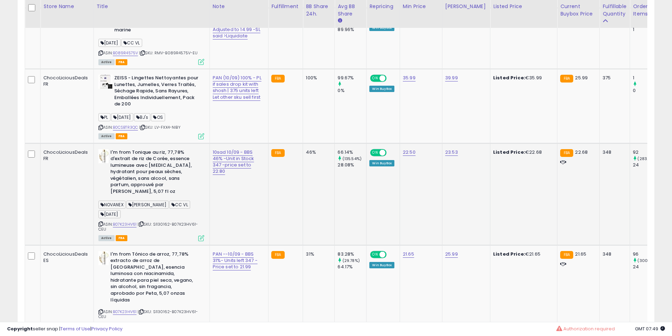
click at [139, 164] on b "I'm from Tonique au riz, 77,78% d'extrait de riz de Corée, essence lumineuse av…" at bounding box center [153, 173] width 86 height 48
drag, startPoint x: 139, startPoint y: 164, endPoint x: 143, endPoint y: 169, distance: 6.5
click at [139, 165] on b "I'm from Tonique au riz, 77,78% d'extrait de riz de Corée, essence lumineuse av…" at bounding box center [153, 173] width 86 height 48
click at [148, 171] on b "I'm from Tonique au riz, 77,78% d'extrait de riz de Corée, essence lumineuse av…" at bounding box center [153, 173] width 86 height 48
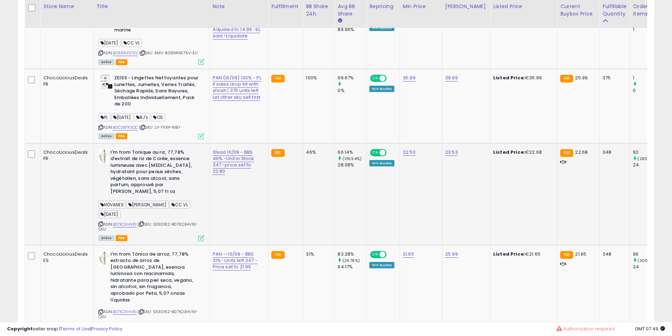
click at [166, 175] on b "I'm from Tonique au riz, 77,78% d'extrait de riz de Corée, essence lumineuse av…" at bounding box center [153, 173] width 86 height 48
click at [150, 181] on b "I'm from Tonique au riz, 77,78% d'extrait de riz de Corée, essence lumineuse av…" at bounding box center [153, 173] width 86 height 48
click at [132, 173] on b "I'm from Tonique au riz, 77,78% d'extrait de riz de Corée, essence lumineuse av…" at bounding box center [153, 173] width 86 height 48
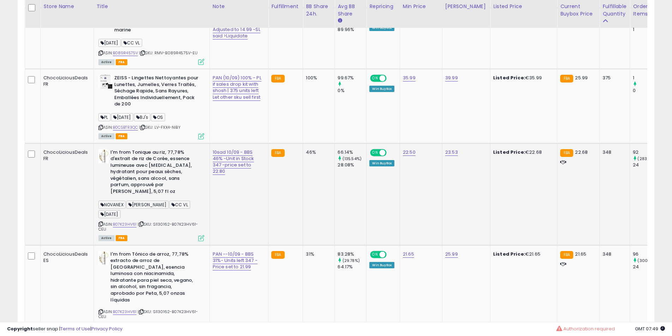
click at [132, 173] on b "I'm from Tonique au riz, 77,78% d'extrait de riz de Corée, essence lumineuse av…" at bounding box center [153, 173] width 86 height 48
click at [170, 183] on b "I'm from Tonique au riz, 77,78% d'extrait de riz de Corée, essence lumineuse av…" at bounding box center [153, 173] width 86 height 48
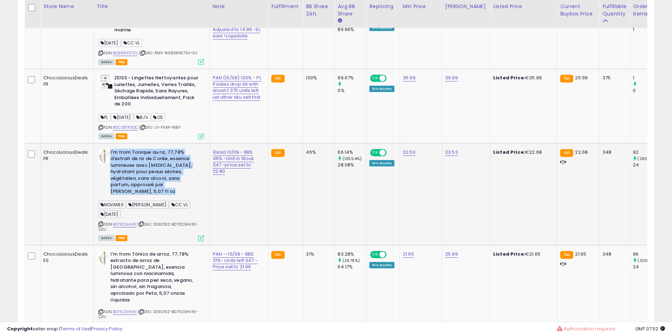
click at [170, 183] on b "I'm from Tonique au riz, 77,78% d'extrait de riz de Corée, essence lumineuse av…" at bounding box center [153, 173] width 86 height 48
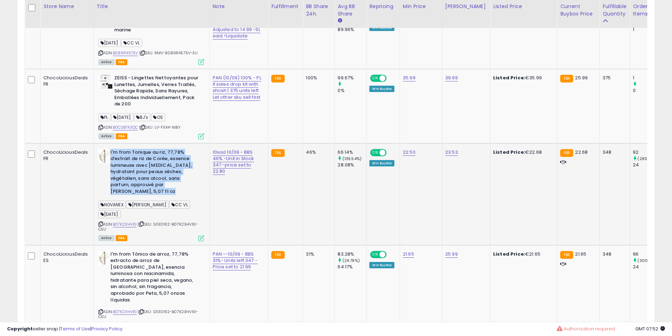
click at [170, 183] on b "I'm from Tonique au riz, 77,78% d'extrait de riz de Corée, essence lumineuse av…" at bounding box center [153, 173] width 86 height 48
click at [170, 182] on b "I'm from Tonique au riz, 77,78% d'extrait de riz de Corée, essence lumineuse av…" at bounding box center [153, 173] width 86 height 48
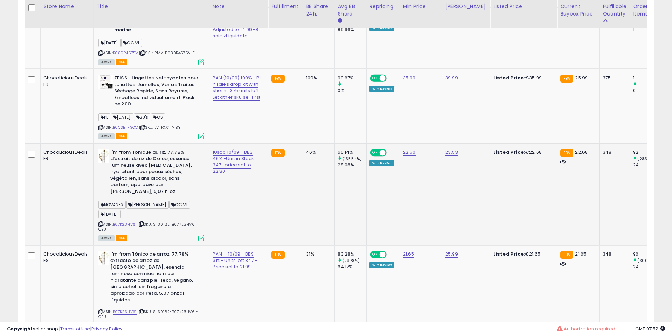
click at [170, 182] on b "I'm from Tonique au riz, 77,78% d'extrait de riz de Corée, essence lumineuse av…" at bounding box center [153, 173] width 86 height 48
click at [161, 172] on b "I'm from Tonique au riz, 77,78% d'extrait de riz de Corée, essence lumineuse av…" at bounding box center [153, 173] width 86 height 48
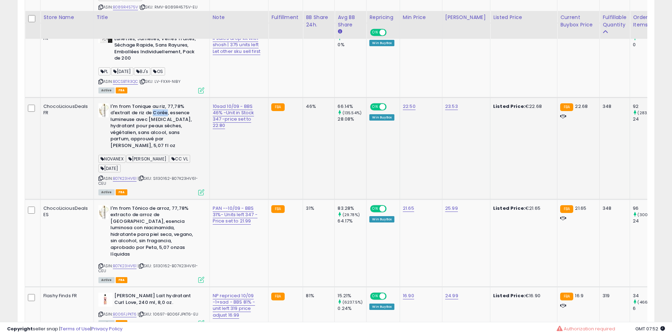
scroll to position [615, 0]
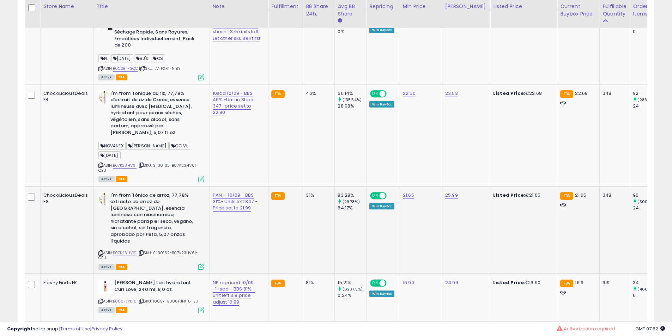
click at [156, 198] on td "I'm from Tónico de arroz, 77,78% extracto de arroz de [GEOGRAPHIC_DATA], esenci…" at bounding box center [151, 230] width 116 height 88
click at [159, 214] on b "I'm from Tónico de arroz, 77,78% extracto de arroz de [GEOGRAPHIC_DATA], esenci…" at bounding box center [153, 219] width 86 height 54
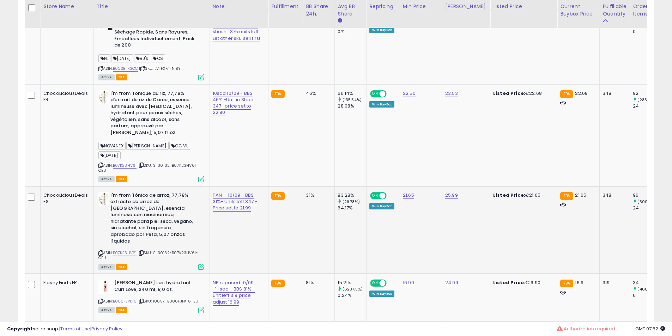
click at [159, 214] on b "I'm from Tónico de arroz, 77,78% extracto de arroz de [GEOGRAPHIC_DATA], esenci…" at bounding box center [153, 219] width 86 height 54
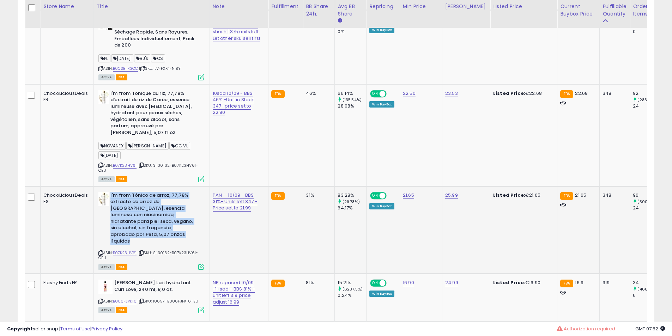
click at [159, 214] on b "I'm from Tónico de arroz, 77,78% extracto de arroz de [GEOGRAPHIC_DATA], esenci…" at bounding box center [153, 219] width 86 height 54
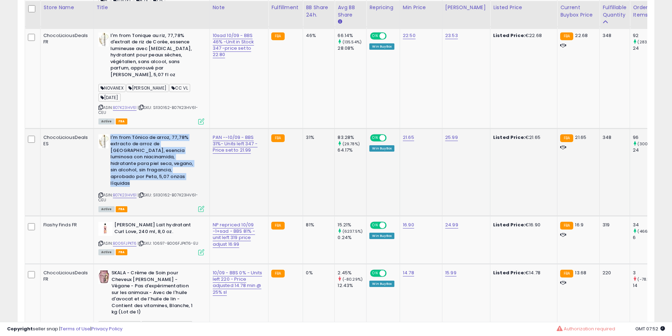
scroll to position [674, 0]
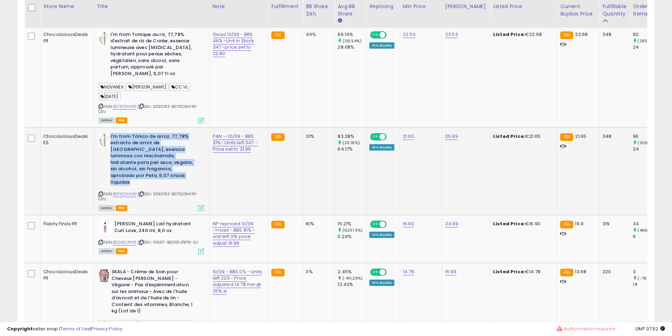
click at [150, 156] on b "I'm from Tónico de arroz, 77,78% extracto de arroz de [GEOGRAPHIC_DATA], esenci…" at bounding box center [153, 160] width 86 height 54
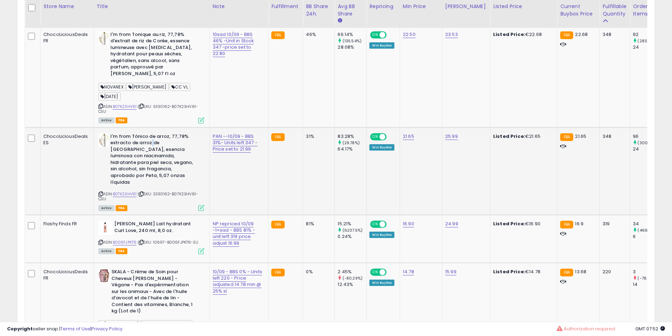
click at [150, 156] on b "I'm from Tónico de arroz, 77,78% extracto de arroz de [GEOGRAPHIC_DATA], esenci…" at bounding box center [153, 160] width 86 height 54
click at [151, 171] on b "I'm from Tónico de arroz, 77,78% extracto de arroz de [GEOGRAPHIC_DATA], esenci…" at bounding box center [153, 160] width 86 height 54
click at [151, 163] on b "I'm from Tónico de arroz, 77,78% extracto de arroz de [GEOGRAPHIC_DATA], esenci…" at bounding box center [153, 160] width 86 height 54
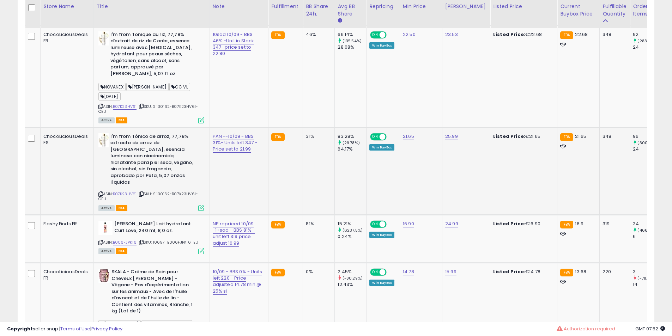
click at [168, 175] on b "I'm from Tónico de arroz, 77,78% extracto de arroz de [GEOGRAPHIC_DATA], esenci…" at bounding box center [153, 160] width 86 height 54
click at [161, 173] on b "I'm from Tónico de arroz, 77,78% extracto de arroz de [GEOGRAPHIC_DATA], esenci…" at bounding box center [153, 160] width 86 height 54
click at [160, 169] on b "I'm from Tónico de arroz, 77,78% extracto de arroz de [GEOGRAPHIC_DATA], esenci…" at bounding box center [153, 160] width 86 height 54
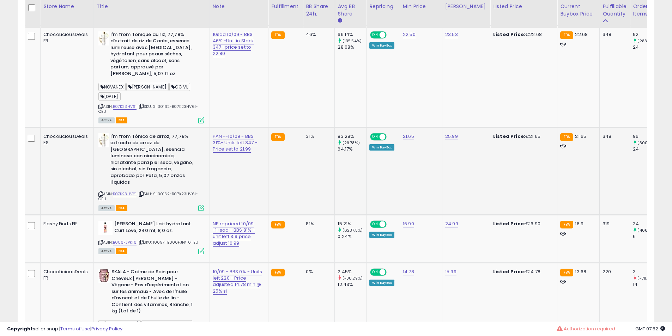
click at [160, 169] on b "I'm from Tónico de arroz, 77,78% extracto de arroz de [GEOGRAPHIC_DATA], esenci…" at bounding box center [153, 160] width 86 height 54
click at [146, 164] on b "I'm from Tónico de arroz, 77,78% extracto de arroz de [GEOGRAPHIC_DATA], esenci…" at bounding box center [153, 160] width 86 height 54
click at [157, 186] on b "I'm from Tónico de arroz, 77,78% extracto de arroz de [GEOGRAPHIC_DATA], esenci…" at bounding box center [153, 160] width 86 height 54
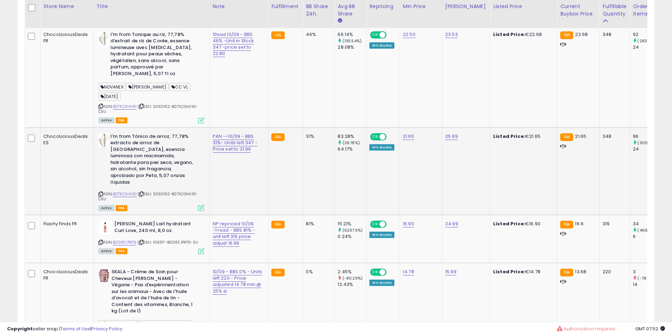
click at [141, 154] on b "I'm from Tónico de arroz, 77,78% extracto de arroz de [GEOGRAPHIC_DATA], esenci…" at bounding box center [153, 160] width 86 height 54
click at [145, 160] on b "I'm from Tónico de arroz, 77,78% extracto de arroz de [GEOGRAPHIC_DATA], esenci…" at bounding box center [153, 160] width 86 height 54
click at [147, 161] on b "I'm from Tónico de arroz, 77,78% extracto de arroz de [GEOGRAPHIC_DATA], esenci…" at bounding box center [153, 160] width 86 height 54
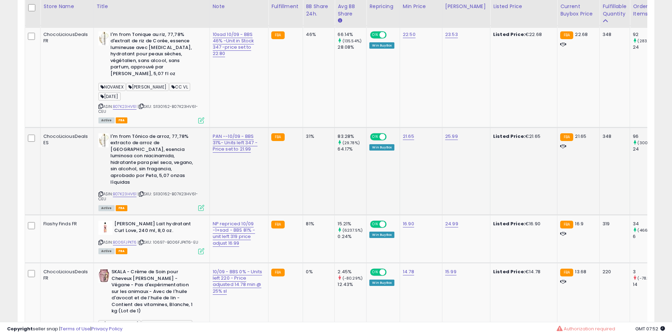
click at [148, 164] on b "I'm from Tónico de arroz, 77,78% extracto de arroz de [GEOGRAPHIC_DATA], esenci…" at bounding box center [153, 160] width 86 height 54
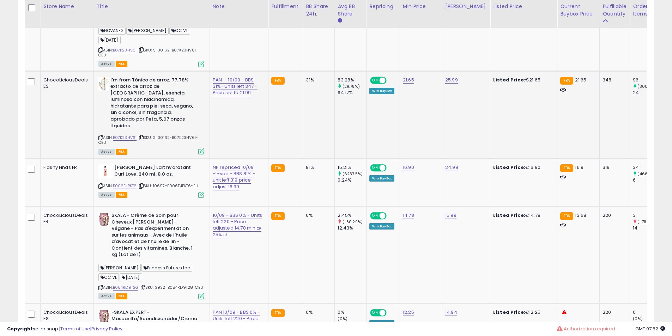
scroll to position [732, 0]
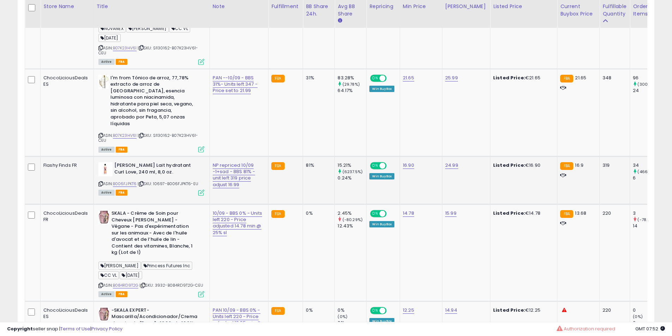
click at [133, 165] on td "[PERSON_NAME] Lait hydratant Curl Love, 240 ml, 8,0 oz. ASIN: B006FJPKT6 | SKU:…" at bounding box center [151, 181] width 116 height 48
click at [141, 166] on b "[PERSON_NAME] Lait hydratant Curl Love, 240 ml, 8,0 oz." at bounding box center [157, 169] width 86 height 15
drag, startPoint x: 141, startPoint y: 166, endPoint x: 168, endPoint y: 171, distance: 26.8
click at [145, 167] on b "[PERSON_NAME] Lait hydratant Curl Love, 240 ml, 8,0 oz." at bounding box center [157, 169] width 86 height 15
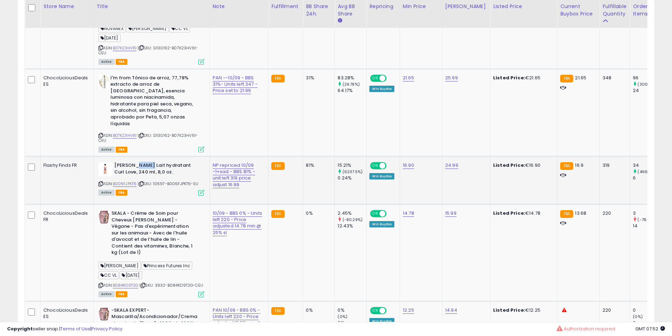
click at [168, 171] on b "[PERSON_NAME] Lait hydratant Curl Love, 240 ml, 8,0 oz." at bounding box center [157, 169] width 86 height 15
click at [170, 171] on b "[PERSON_NAME] Lait hydratant Curl Love, 240 ml, 8,0 oz." at bounding box center [157, 169] width 86 height 15
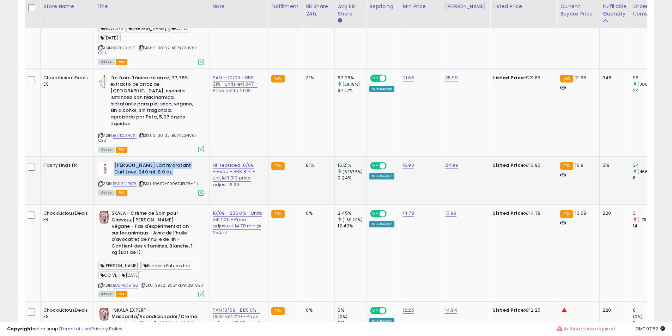
click at [170, 171] on b "[PERSON_NAME] Lait hydratant Curl Love, 240 ml, 8,0 oz." at bounding box center [157, 169] width 86 height 15
click at [170, 172] on b "[PERSON_NAME] Lait hydratant Curl Love, 240 ml, 8,0 oz." at bounding box center [157, 169] width 86 height 15
click at [166, 175] on b "[PERSON_NAME] Lait hydratant Curl Love, 240 ml, 8,0 oz." at bounding box center [157, 169] width 86 height 15
click at [164, 176] on b "[PERSON_NAME] Lait hydratant Curl Love, 240 ml, 8,0 oz." at bounding box center [157, 169] width 86 height 15
click at [159, 177] on b "[PERSON_NAME] Lait hydratant Curl Love, 240 ml, 8,0 oz." at bounding box center [157, 169] width 86 height 15
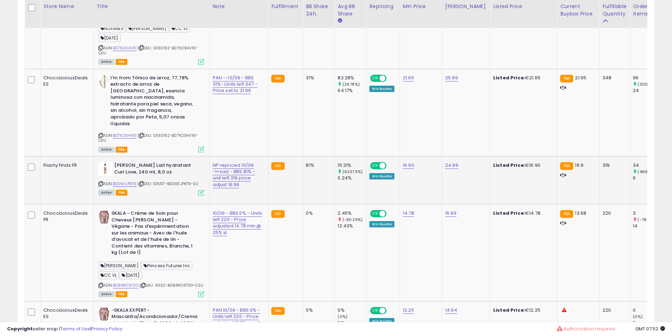
click at [159, 177] on b "[PERSON_NAME] Lait hydratant Curl Love, 240 ml, 8,0 oz." at bounding box center [157, 169] width 86 height 15
click at [149, 177] on b "[PERSON_NAME] Lait hydratant Curl Love, 240 ml, 8,0 oz." at bounding box center [157, 169] width 86 height 15
click at [138, 177] on b "[PERSON_NAME] Lait hydratant Curl Love, 240 ml, 8,0 oz." at bounding box center [157, 169] width 86 height 15
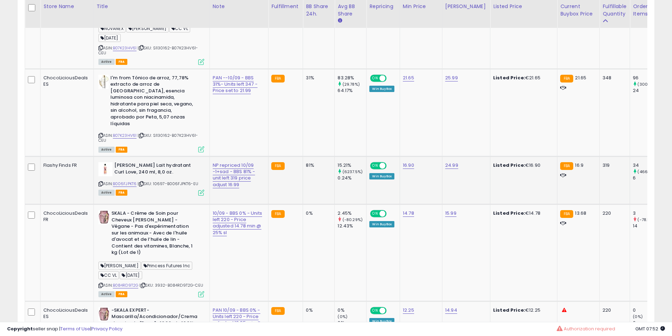
click at [131, 177] on b "[PERSON_NAME] Lait hydratant Curl Love, 240 ml, 8,0 oz." at bounding box center [157, 169] width 86 height 15
click at [127, 176] on b "[PERSON_NAME] Lait hydratant Curl Love, 240 ml, 8,0 oz." at bounding box center [157, 169] width 86 height 15
click at [130, 175] on b "[PERSON_NAME] Lait hydratant Curl Love, 240 ml, 8,0 oz." at bounding box center [157, 169] width 86 height 15
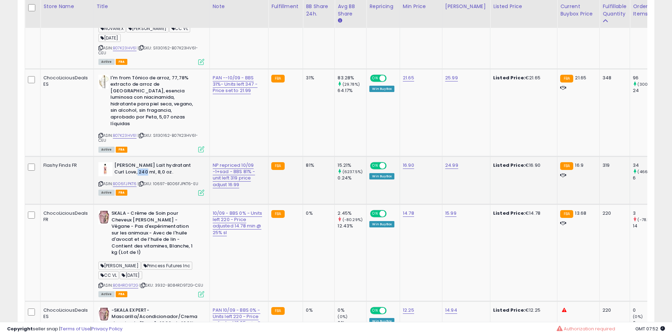
click at [130, 175] on b "[PERSON_NAME] Lait hydratant Curl Love, 240 ml, 8,0 oz." at bounding box center [157, 169] width 86 height 15
click at [143, 177] on b "[PERSON_NAME] Lait hydratant Curl Love, 240 ml, 8,0 oz." at bounding box center [157, 169] width 86 height 15
click at [147, 172] on b "[PERSON_NAME] Lait hydratant Curl Love, 240 ml, 8,0 oz." at bounding box center [157, 169] width 86 height 15
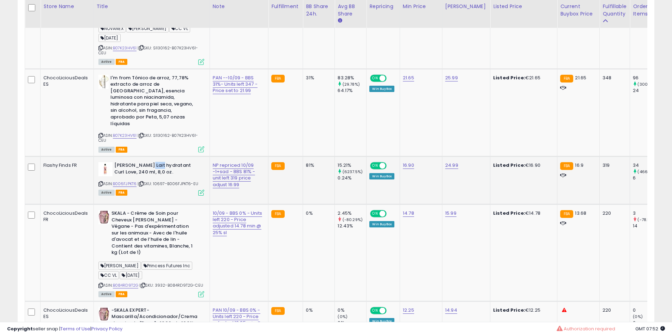
click at [147, 172] on b "[PERSON_NAME] Lait hydratant Curl Love, 240 ml, 8,0 oz." at bounding box center [157, 169] width 86 height 15
click at [155, 174] on b "[PERSON_NAME] Lait hydratant Curl Love, 240 ml, 8,0 oz." at bounding box center [157, 169] width 86 height 15
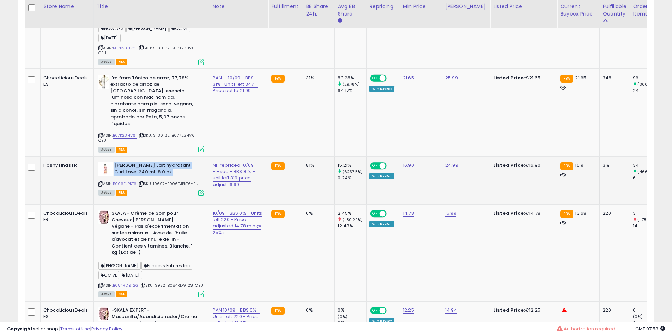
click at [155, 174] on b "[PERSON_NAME] Lait hydratant Curl Love, 240 ml, 8,0 oz." at bounding box center [157, 169] width 86 height 15
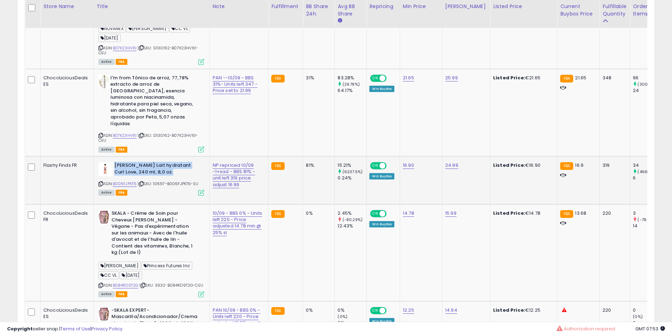
click at [154, 173] on b "[PERSON_NAME] Lait hydratant Curl Love, 240 ml, 8,0 oz." at bounding box center [157, 169] width 86 height 15
click at [152, 170] on b "[PERSON_NAME] Lait hydratant Curl Love, 240 ml, 8,0 oz." at bounding box center [157, 169] width 86 height 15
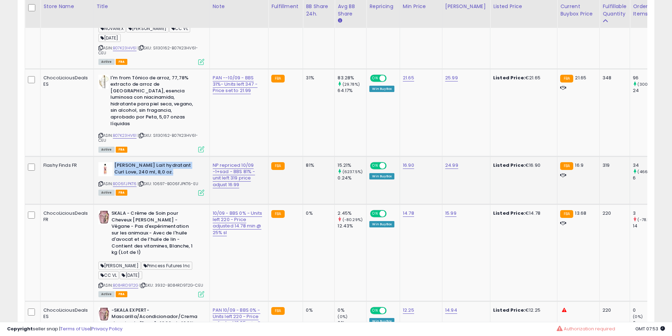
click at [152, 170] on b "[PERSON_NAME] Lait hydratant Curl Love, 240 ml, 8,0 oz." at bounding box center [157, 169] width 86 height 15
click at [151, 170] on b "[PERSON_NAME] Lait hydratant Curl Love, 240 ml, 8,0 oz." at bounding box center [157, 169] width 86 height 15
click at [149, 171] on b "[PERSON_NAME] Lait hydratant Curl Love, 240 ml, 8,0 oz." at bounding box center [157, 169] width 86 height 15
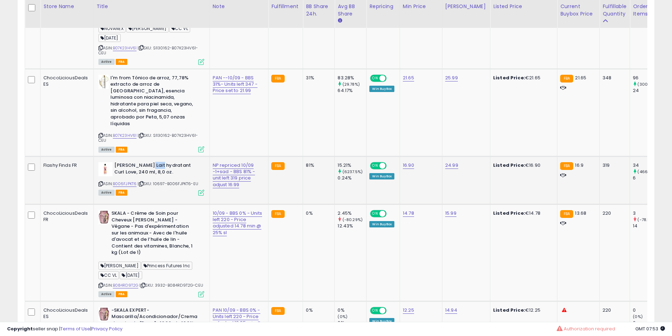
click at [149, 171] on b "[PERSON_NAME] Lait hydratant Curl Love, 240 ml, 8,0 oz." at bounding box center [157, 169] width 86 height 15
click at [149, 172] on b "[PERSON_NAME] Lait hydratant Curl Love, 240 ml, 8,0 oz." at bounding box center [157, 169] width 86 height 15
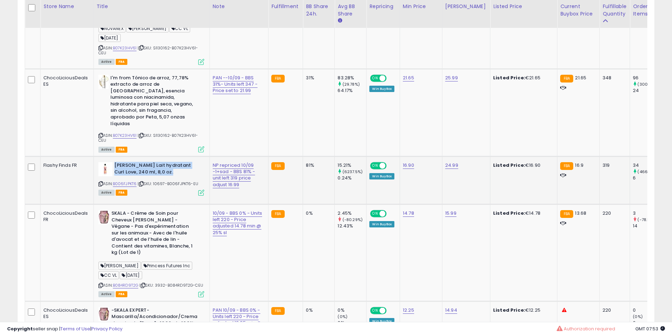
click at [149, 172] on b "[PERSON_NAME] Lait hydratant Curl Love, 240 ml, 8,0 oz." at bounding box center [157, 169] width 86 height 15
click at [150, 173] on b "[PERSON_NAME] Lait hydratant Curl Love, 240 ml, 8,0 oz." at bounding box center [157, 169] width 86 height 15
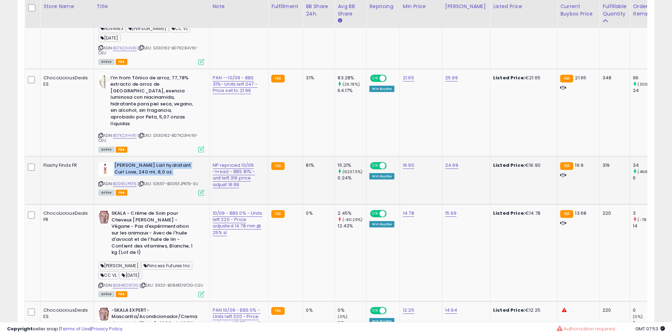
click at [150, 173] on b "[PERSON_NAME] Lait hydratant Curl Love, 240 ml, 8,0 oz." at bounding box center [157, 169] width 86 height 15
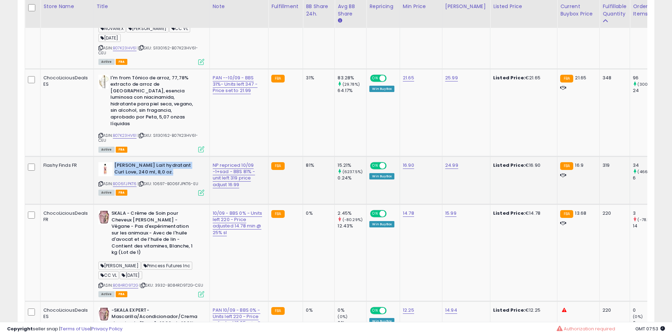
click at [150, 173] on b "[PERSON_NAME] Lait hydratant Curl Love, 240 ml, 8,0 oz." at bounding box center [157, 169] width 86 height 15
click at [151, 173] on b "[PERSON_NAME] Lait hydratant Curl Love, 240 ml, 8,0 oz." at bounding box center [157, 169] width 86 height 15
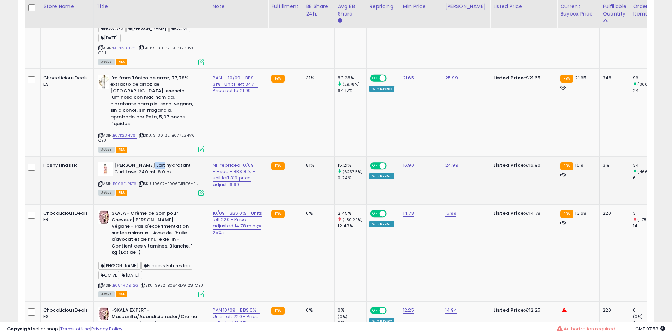
click at [151, 173] on b "[PERSON_NAME] Lait hydratant Curl Love, 240 ml, 8,0 oz." at bounding box center [157, 169] width 86 height 15
click at [151, 174] on b "[PERSON_NAME] Lait hydratant Curl Love, 240 ml, 8,0 oz." at bounding box center [157, 169] width 86 height 15
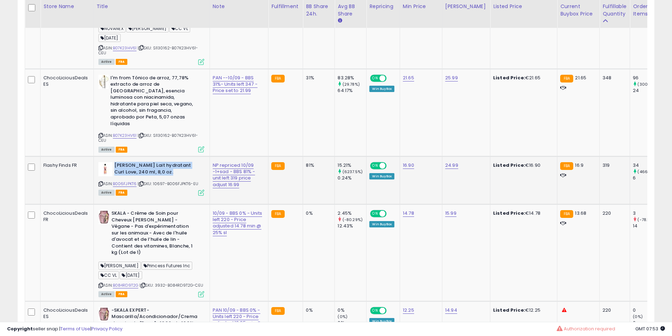
click at [151, 174] on b "[PERSON_NAME] Lait hydratant Curl Love, 240 ml, 8,0 oz." at bounding box center [157, 169] width 86 height 15
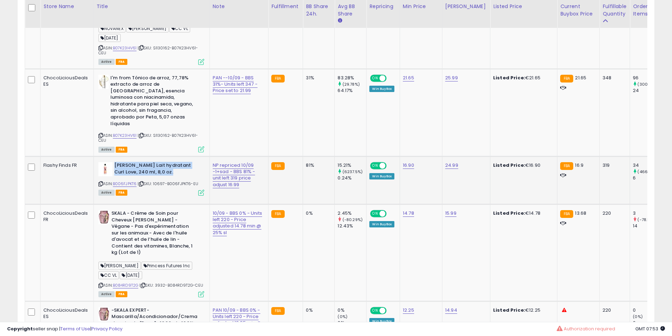
click at [151, 174] on b "[PERSON_NAME] Lait hydratant Curl Love, 240 ml, 8,0 oz." at bounding box center [157, 169] width 86 height 15
click at [151, 173] on b "[PERSON_NAME] Lait hydratant Curl Love, 240 ml, 8,0 oz." at bounding box center [157, 169] width 86 height 15
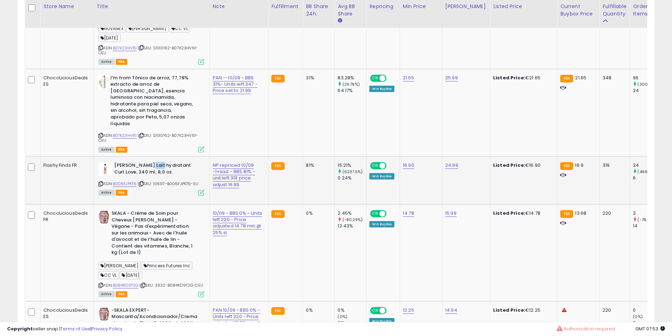
click at [157, 175] on b "[PERSON_NAME] Lait hydratant Curl Love, 240 ml, 8,0 oz." at bounding box center [157, 169] width 86 height 15
click at [159, 176] on b "[PERSON_NAME] Lait hydratant Curl Love, 240 ml, 8,0 oz." at bounding box center [157, 169] width 86 height 15
click at [169, 177] on b "[PERSON_NAME] Lait hydratant Curl Love, 240 ml, 8,0 oz." at bounding box center [157, 169] width 86 height 15
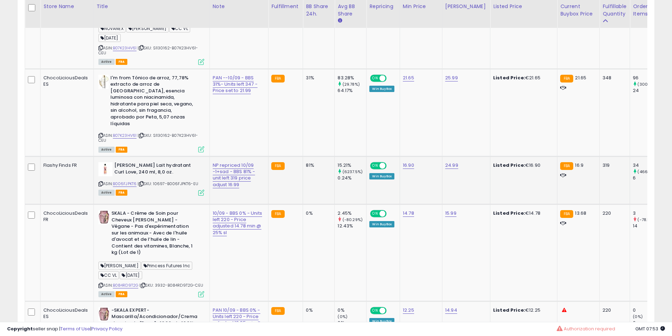
click at [169, 177] on b "[PERSON_NAME] Lait hydratant Curl Love, 240 ml, 8,0 oz." at bounding box center [157, 169] width 86 height 15
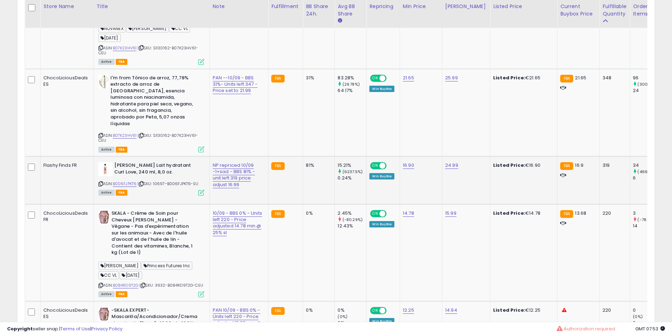
click at [166, 177] on b "[PERSON_NAME] Lait hydratant Curl Love, 240 ml, 8,0 oz." at bounding box center [157, 169] width 86 height 15
click at [161, 177] on b "[PERSON_NAME] Lait hydratant Curl Love, 240 ml, 8,0 oz." at bounding box center [157, 169] width 86 height 15
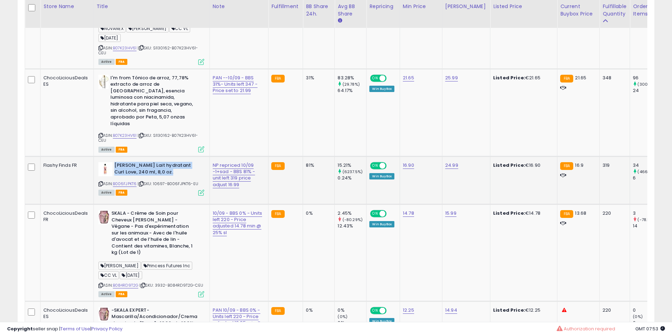
click at [161, 177] on b "[PERSON_NAME] Lait hydratant Curl Love, 240 ml, 8,0 oz." at bounding box center [157, 169] width 86 height 15
click at [157, 177] on b "[PERSON_NAME] Lait hydratant Curl Love, 240 ml, 8,0 oz." at bounding box center [157, 169] width 86 height 15
click at [145, 173] on b "[PERSON_NAME] Lait hydratant Curl Love, 240 ml, 8,0 oz." at bounding box center [157, 169] width 86 height 15
click at [148, 173] on b "[PERSON_NAME] Lait hydratant Curl Love, 240 ml, 8,0 oz." at bounding box center [157, 169] width 86 height 15
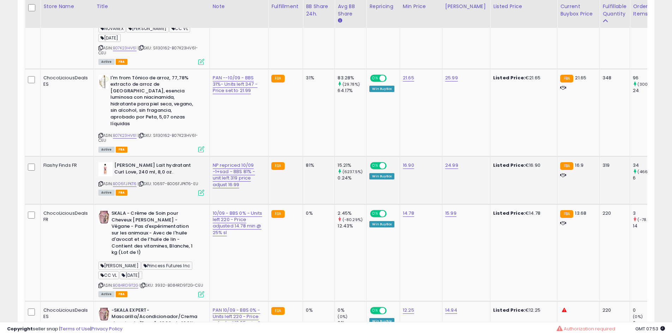
click at [148, 173] on b "[PERSON_NAME] Lait hydratant Curl Love, 240 ml, 8,0 oz." at bounding box center [157, 169] width 86 height 15
click at [149, 171] on b "[PERSON_NAME] Lait hydratant Curl Love, 240 ml, 8,0 oz." at bounding box center [157, 169] width 86 height 15
click at [136, 173] on b "[PERSON_NAME] Lait hydratant Curl Love, 240 ml, 8,0 oz." at bounding box center [157, 169] width 86 height 15
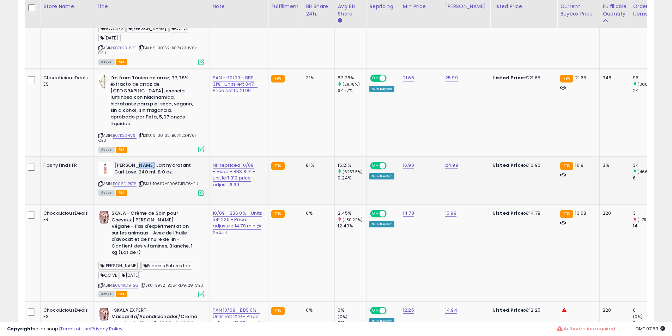
click at [136, 173] on b "[PERSON_NAME] Lait hydratant Curl Love, 240 ml, 8,0 oz." at bounding box center [157, 169] width 86 height 15
click at [138, 174] on b "[PERSON_NAME] Lait hydratant Curl Love, 240 ml, 8,0 oz." at bounding box center [157, 169] width 86 height 15
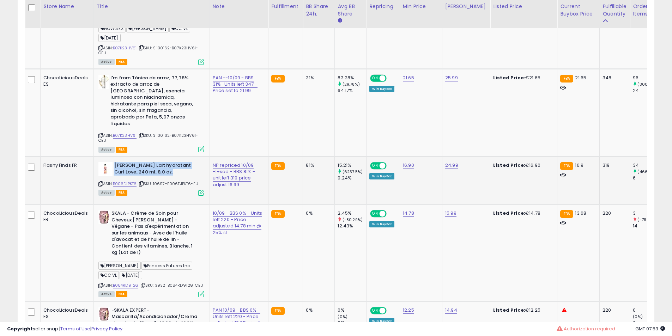
click at [138, 174] on b "[PERSON_NAME] Lait hydratant Curl Love, 240 ml, 8,0 oz." at bounding box center [157, 169] width 86 height 15
click at [143, 174] on b "[PERSON_NAME] Lait hydratant Curl Love, 240 ml, 8,0 oz." at bounding box center [157, 169] width 86 height 15
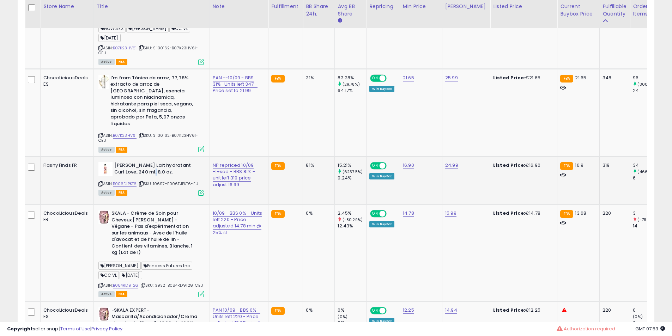
click at [143, 174] on b "[PERSON_NAME] Lait hydratant Curl Love, 240 ml, 8,0 oz." at bounding box center [157, 169] width 86 height 15
drag, startPoint x: 143, startPoint y: 174, endPoint x: 136, endPoint y: 175, distance: 7.8
click at [143, 175] on b "[PERSON_NAME] Lait hydratant Curl Love, 240 ml, 8,0 oz." at bounding box center [157, 169] width 86 height 15
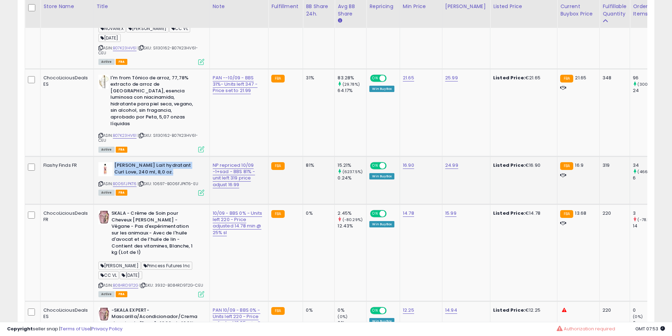
click at [136, 175] on b "[PERSON_NAME] Lait hydratant Curl Love, 240 ml, 8,0 oz." at bounding box center [157, 169] width 86 height 15
click at [143, 175] on b "[PERSON_NAME] Lait hydratant Curl Love, 240 ml, 8,0 oz." at bounding box center [157, 169] width 86 height 15
click at [149, 175] on b "[PERSON_NAME] Lait hydratant Curl Love, 240 ml, 8,0 oz." at bounding box center [157, 169] width 86 height 15
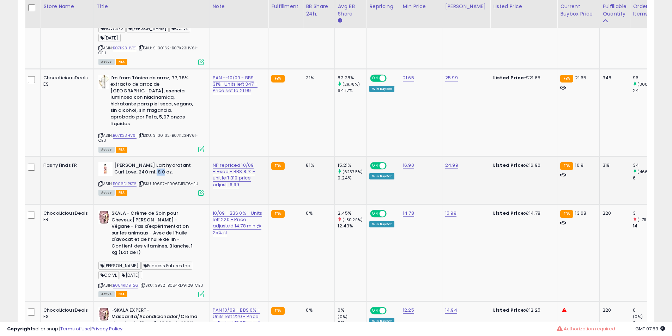
click at [149, 175] on b "[PERSON_NAME] Lait hydratant Curl Love, 240 ml, 8,0 oz." at bounding box center [157, 169] width 86 height 15
click at [150, 174] on b "[PERSON_NAME] Lait hydratant Curl Love, 240 ml, 8,0 oz." at bounding box center [157, 169] width 86 height 15
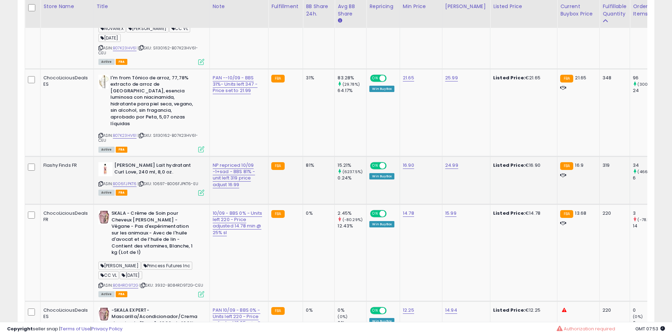
click at [150, 171] on b "[PERSON_NAME] Lait hydratant Curl Love, 240 ml, 8,0 oz." at bounding box center [157, 169] width 86 height 15
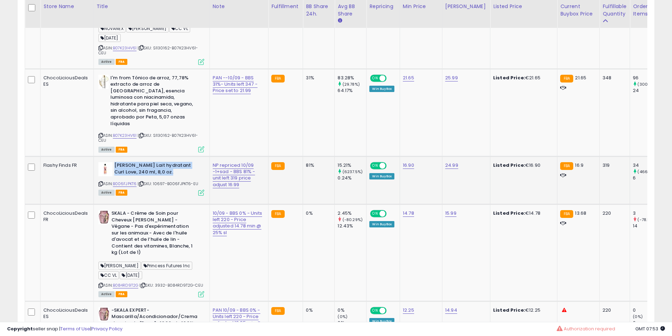
click at [150, 171] on b "[PERSON_NAME] Lait hydratant Curl Love, 240 ml, 8,0 oz." at bounding box center [157, 169] width 86 height 15
click at [147, 164] on td "[PERSON_NAME] Lait hydratant Curl Love, 240 ml, 8,0 oz. ASIN: B006FJPKT6 | SKU:…" at bounding box center [151, 181] width 116 height 48
click at [138, 170] on b "[PERSON_NAME] Lait hydratant Curl Love, 240 ml, 8,0 oz." at bounding box center [157, 169] width 86 height 15
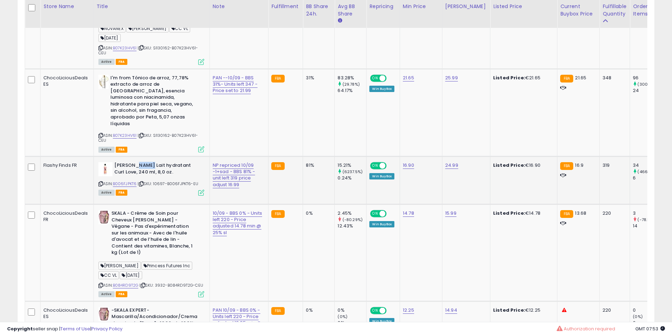
click at [163, 204] on td "[PERSON_NAME] Lait hydratant Curl Love, 240 ml, 8,0 oz. ASIN: B006FJPKT6 | SKU:…" at bounding box center [151, 181] width 116 height 48
click at [162, 241] on b "SKALA - Crème de Soin pour Cheveux [PERSON_NAME] - Végane - Pas d'expérimentati…" at bounding box center [154, 234] width 86 height 48
click at [156, 234] on b "SKALA - Crème de Soin pour Cheveux [PERSON_NAME] - Végane - Pas d'expérimentati…" at bounding box center [154, 234] width 86 height 48
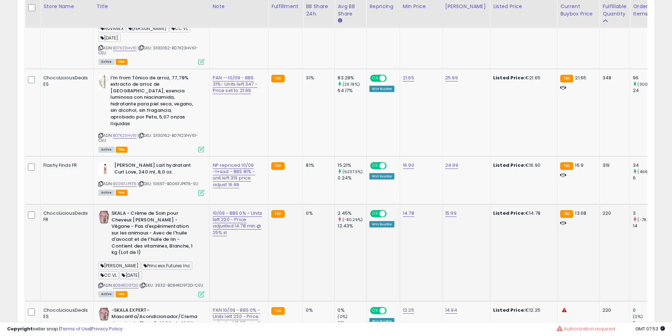
click at [155, 243] on b "SKALA - Crème de Soin pour Cheveux [PERSON_NAME] - Végane - Pas d'expérimentati…" at bounding box center [154, 234] width 86 height 48
click at [155, 241] on b "SKALA - Crème de Soin pour Cheveux [PERSON_NAME] - Végane - Pas d'expérimentati…" at bounding box center [154, 234] width 86 height 48
click at [157, 241] on b "SKALA - Crème de Soin pour Cheveux [PERSON_NAME] - Végane - Pas d'expérimentati…" at bounding box center [154, 234] width 86 height 48
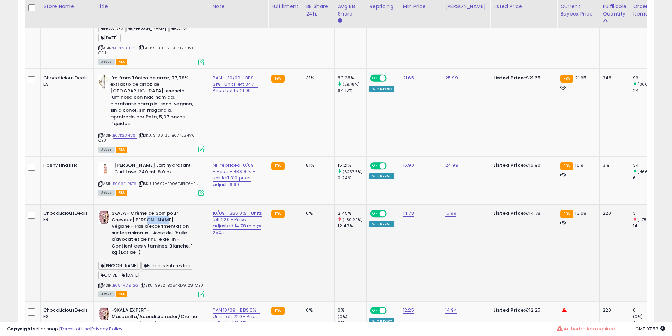
click at [157, 241] on b "SKALA - Crème de Soin pour Cheveux [PERSON_NAME] - Végane - Pas d'expérimentati…" at bounding box center [154, 234] width 86 height 48
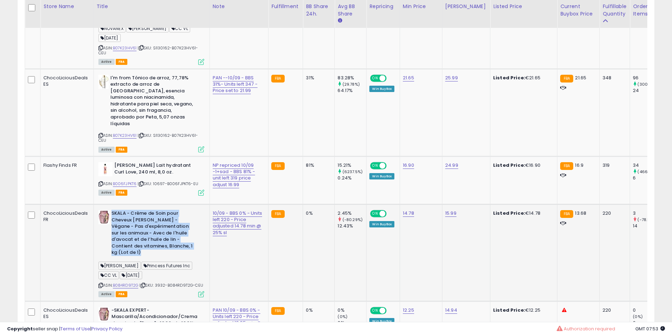
click at [157, 241] on b "SKALA - Crème de Soin pour Cheveux [PERSON_NAME] - Végane - Pas d'expérimentati…" at bounding box center [154, 234] width 86 height 48
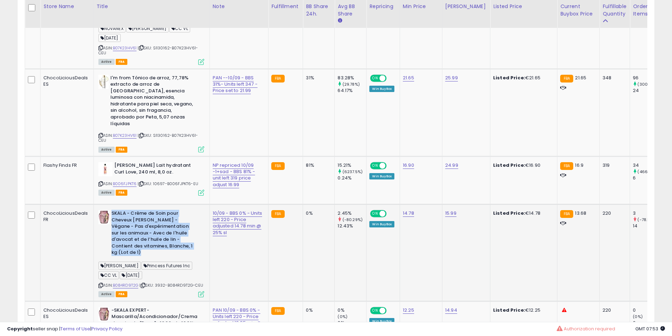
click at [157, 240] on b "SKALA - Crème de Soin pour Cheveux [PERSON_NAME] - Végane - Pas d'expérimentati…" at bounding box center [154, 234] width 86 height 48
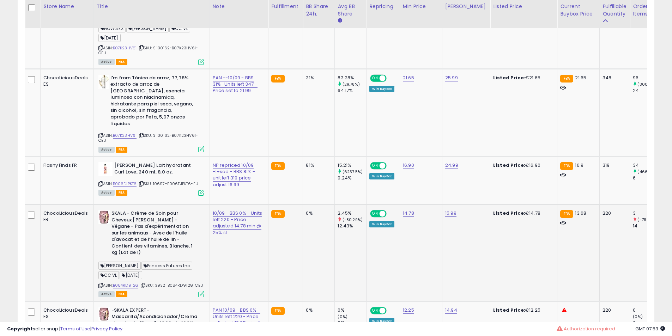
click at [157, 240] on b "SKALA - Crème de Soin pour Cheveux [PERSON_NAME] - Végane - Pas d'expérimentati…" at bounding box center [154, 234] width 86 height 48
click at [154, 240] on b "SKALA - Crème de Soin pour Cheveux [PERSON_NAME] - Végane - Pas d'expérimentati…" at bounding box center [154, 234] width 86 height 48
click at [150, 240] on b "SKALA - Crème de Soin pour Cheveux [PERSON_NAME] - Végane - Pas d'expérimentati…" at bounding box center [154, 234] width 86 height 48
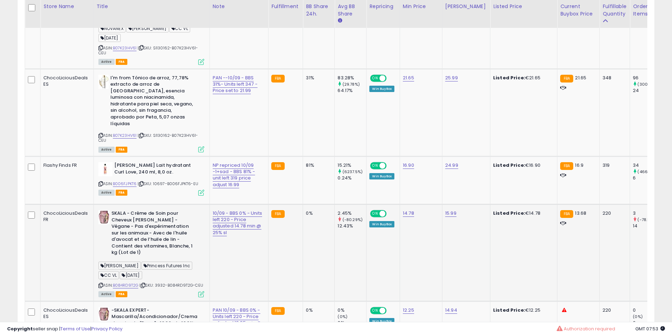
click at [159, 242] on b "SKALA - Crème de Soin pour Cheveux [PERSON_NAME] - Végane - Pas d'expérimentati…" at bounding box center [154, 234] width 86 height 48
click at [163, 240] on b "SKALA - Crème de Soin pour Cheveux [PERSON_NAME] - Végane - Pas d'expérimentati…" at bounding box center [154, 234] width 86 height 48
click at [170, 239] on b "SKALA - Crème de Soin pour Cheveux [PERSON_NAME] - Végane - Pas d'expérimentati…" at bounding box center [154, 234] width 86 height 48
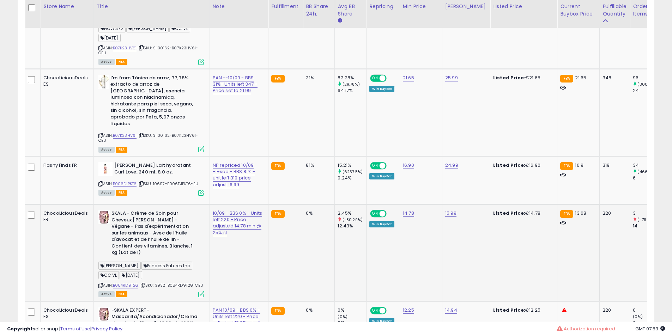
click at [170, 239] on b "SKALA - Crème de Soin pour Cheveux [PERSON_NAME] - Végane - Pas d'expérimentati…" at bounding box center [154, 234] width 86 height 48
click at [173, 244] on b "SKALA - Crème de Soin pour Cheveux [PERSON_NAME] - Végane - Pas d'expérimentati…" at bounding box center [154, 234] width 86 height 48
click at [170, 244] on b "SKALA - Crème de Soin pour Cheveux [PERSON_NAME] - Végane - Pas d'expérimentati…" at bounding box center [154, 234] width 86 height 48
drag, startPoint x: 170, startPoint y: 244, endPoint x: 163, endPoint y: 244, distance: 7.1
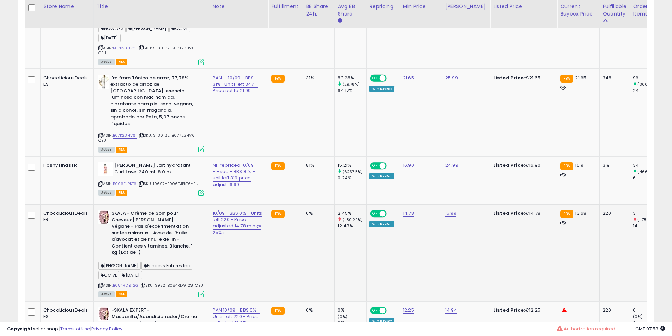
click at [167, 244] on b "SKALA - Crème de Soin pour Cheveux [PERSON_NAME] - Végane - Pas d'expérimentati…" at bounding box center [154, 234] width 86 height 48
click at [154, 242] on b "SKALA - Crème de Soin pour Cheveux [PERSON_NAME] - Végane - Pas d'expérimentati…" at bounding box center [154, 234] width 86 height 48
click at [152, 242] on b "SKALA - Crème de Soin pour Cheveux [PERSON_NAME] - Végane - Pas d'expérimentati…" at bounding box center [154, 234] width 86 height 48
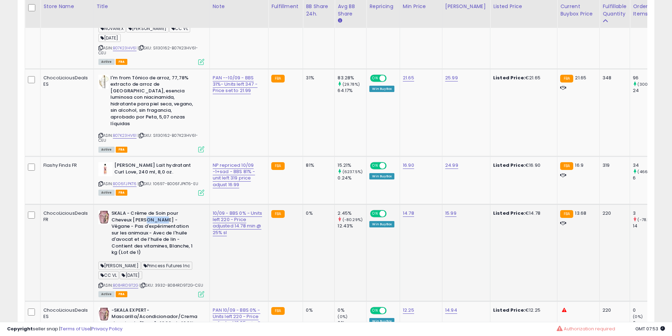
click at [152, 242] on b "SKALA - Crème de Soin pour Cheveux [PERSON_NAME] - Végane - Pas d'expérimentati…" at bounding box center [154, 234] width 86 height 48
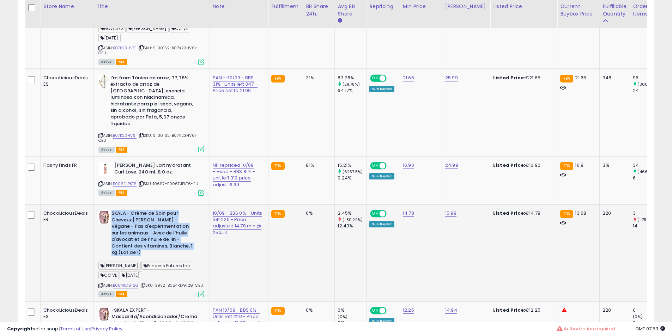
click at [152, 242] on b "SKALA - Crème de Soin pour Cheveux [PERSON_NAME] - Végane - Pas d'expérimentati…" at bounding box center [154, 234] width 86 height 48
click at [142, 242] on b "SKALA - Crème de Soin pour Cheveux [PERSON_NAME] - Végane - Pas d'expérimentati…" at bounding box center [154, 234] width 86 height 48
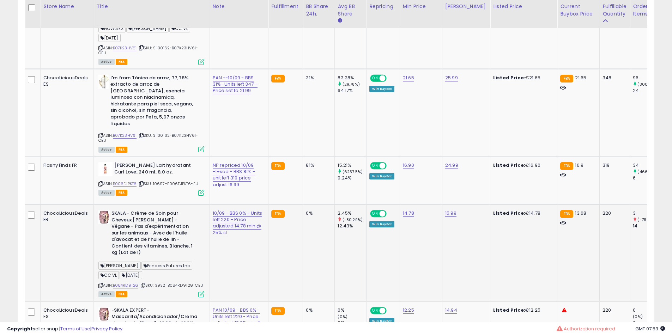
click at [142, 242] on b "SKALA - Crème de Soin pour Cheveux [PERSON_NAME] - Végane - Pas d'expérimentati…" at bounding box center [154, 234] width 86 height 48
click at [138, 239] on b "SKALA - Crème de Soin pour Cheveux [PERSON_NAME] - Végane - Pas d'expérimentati…" at bounding box center [154, 234] width 86 height 48
click at [141, 239] on b "SKALA - Crème de Soin pour Cheveux [PERSON_NAME] - Végane - Pas d'expérimentati…" at bounding box center [154, 234] width 86 height 48
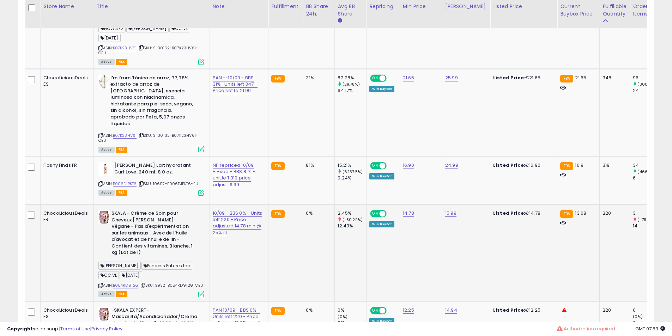
click at [154, 243] on b "SKALA - Crème de Soin pour Cheveux [PERSON_NAME] - Végane - Pas d'expérimentati…" at bounding box center [154, 234] width 86 height 48
click at [142, 230] on td "SKALA - Crème de Soin pour Cheveux [PERSON_NAME] - Végane - Pas d'expérimentati…" at bounding box center [151, 252] width 116 height 97
click at [144, 237] on b "SKALA - Crème de Soin pour Cheveux [PERSON_NAME] - Végane - Pas d'expérimentati…" at bounding box center [154, 234] width 86 height 48
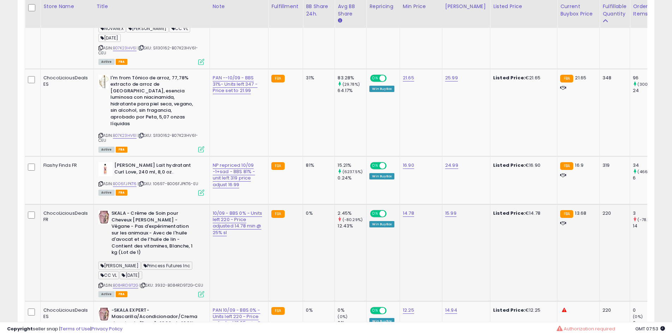
click at [144, 235] on b "SKALA - Crème de Soin pour Cheveux [PERSON_NAME] - Végane - Pas d'expérimentati…" at bounding box center [154, 234] width 86 height 48
click at [130, 231] on td "SKALA - Crème de Soin pour Cheveux [PERSON_NAME] - Végane - Pas d'expérimentati…" at bounding box center [151, 252] width 116 height 97
click at [127, 235] on b "SKALA - Crème de Soin pour Cheveux [PERSON_NAME] - Végane - Pas d'expérimentati…" at bounding box center [154, 234] width 86 height 48
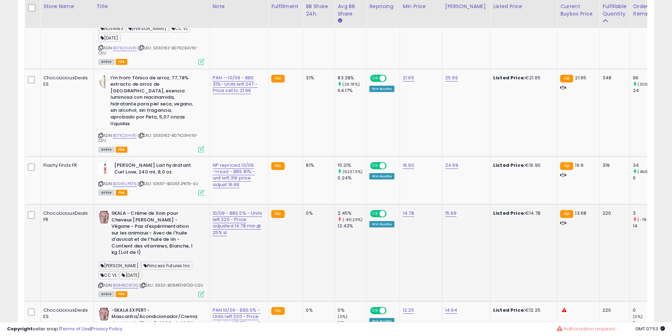
click at [127, 235] on b "SKALA - Crème de Soin pour Cheveux [PERSON_NAME] - Végane - Pas d'expérimentati…" at bounding box center [154, 234] width 86 height 48
click at [135, 237] on b "SKALA - Crème de Soin pour Cheveux [PERSON_NAME] - Végane - Pas d'expérimentati…" at bounding box center [154, 234] width 86 height 48
click at [143, 244] on b "SKALA - Crème de Soin pour Cheveux [PERSON_NAME] - Végane - Pas d'expérimentati…" at bounding box center [154, 234] width 86 height 48
click at [144, 244] on b "SKALA - Crème de Soin pour Cheveux [PERSON_NAME] - Végane - Pas d'expérimentati…" at bounding box center [154, 234] width 86 height 48
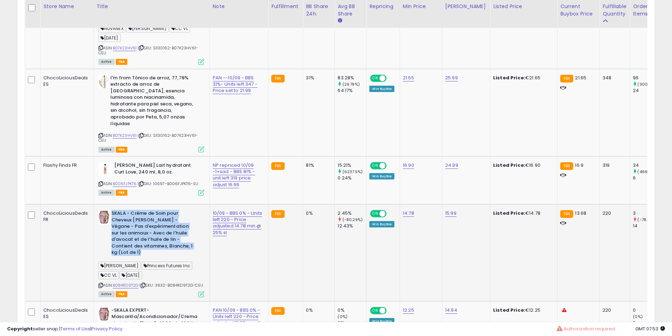
click at [142, 245] on b "SKALA - Crème de Soin pour Cheveux [PERSON_NAME] - Végane - Pas d'expérimentati…" at bounding box center [154, 234] width 86 height 48
click at [137, 245] on b "SKALA - Crème de Soin pour Cheveux [PERSON_NAME] - Végane - Pas d'expérimentati…" at bounding box center [154, 234] width 86 height 48
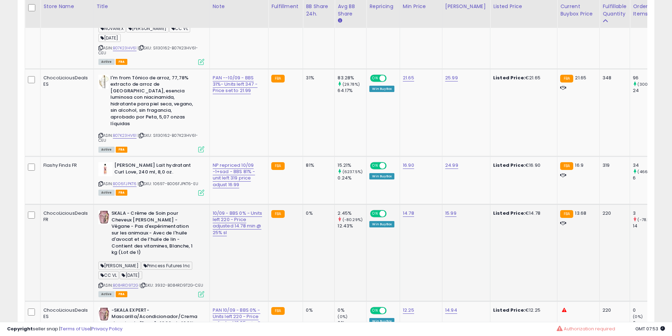
click at [137, 245] on b "SKALA - Crème de Soin pour Cheveux [PERSON_NAME] - Végane - Pas d'expérimentati…" at bounding box center [154, 234] width 86 height 48
click at [124, 246] on b "SKALA - Crème de Soin pour Cheveux [PERSON_NAME] - Végane - Pas d'expérimentati…" at bounding box center [154, 234] width 86 height 48
click at [122, 246] on b "SKALA - Crème de Soin pour Cheveux [PERSON_NAME] - Végane - Pas d'expérimentati…" at bounding box center [154, 234] width 86 height 48
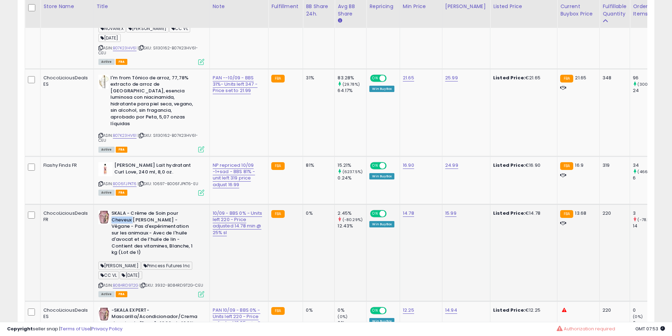
click at [123, 246] on b "SKALA - Crème de Soin pour Cheveux [PERSON_NAME] - Végane - Pas d'expérimentati…" at bounding box center [154, 234] width 86 height 48
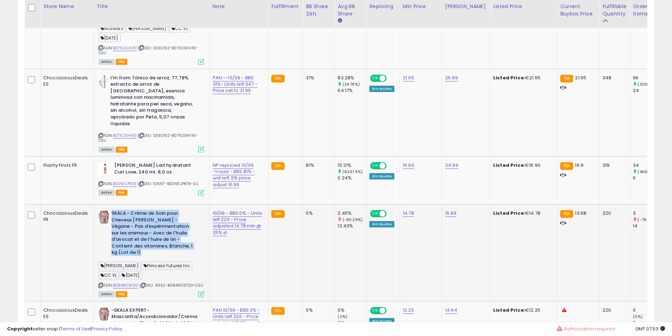
click at [123, 246] on b "SKALA - Crème de Soin pour Cheveux [PERSON_NAME] - Végane - Pas d'expérimentati…" at bounding box center [154, 234] width 86 height 48
click at [131, 249] on b "SKALA - Crème de Soin pour Cheveux [PERSON_NAME] - Végane - Pas d'expérimentati…" at bounding box center [154, 234] width 86 height 48
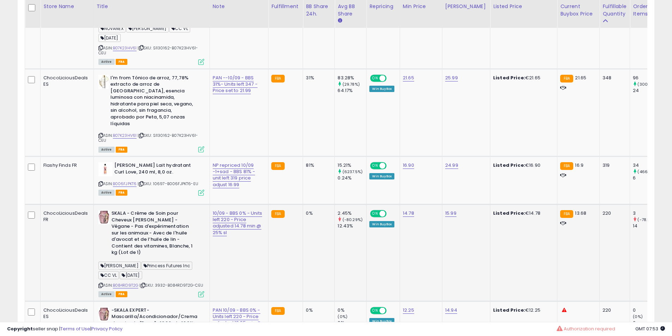
click at [131, 249] on b "SKALA - Crème de Soin pour Cheveux [PERSON_NAME] - Végane - Pas d'expérimentati…" at bounding box center [154, 234] width 86 height 48
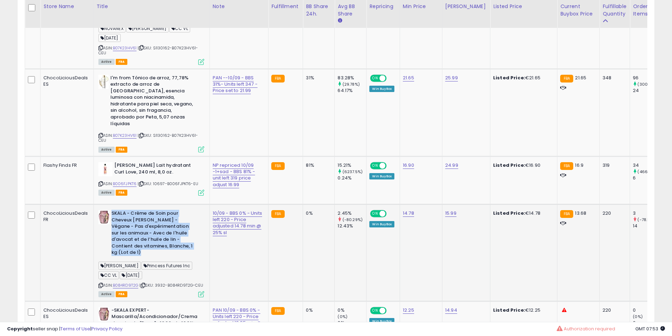
click at [131, 249] on b "SKALA - Crème de Soin pour Cheveux [PERSON_NAME] - Végane - Pas d'expérimentati…" at bounding box center [154, 234] width 86 height 48
click at [133, 240] on b "SKALA - Crème de Soin pour Cheveux [PERSON_NAME] - Végane - Pas d'expérimentati…" at bounding box center [154, 234] width 86 height 48
click at [161, 246] on b "SKALA - Crème de Soin pour Cheveux [PERSON_NAME] - Végane - Pas d'expérimentati…" at bounding box center [154, 234] width 86 height 48
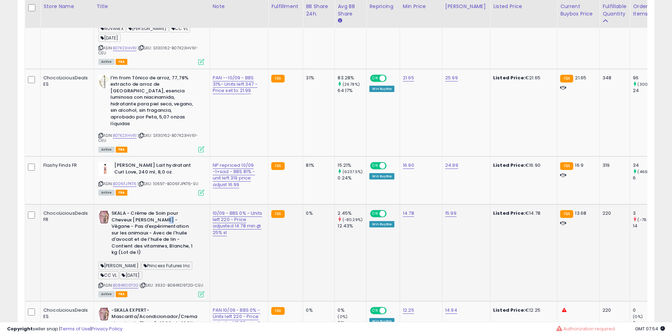
click at [161, 246] on b "SKALA - Crème de Soin pour Cheveux [PERSON_NAME] - Végane - Pas d'expérimentati…" at bounding box center [154, 234] width 86 height 48
click at [134, 110] on b "I'm from Tónico de arroz, 77,78% extracto de arroz de [GEOGRAPHIC_DATA], esenci…" at bounding box center [153, 102] width 86 height 54
drag, startPoint x: 134, startPoint y: 110, endPoint x: 160, endPoint y: 118, distance: 27.2
click at [138, 111] on b "I'm from Tónico de arroz, 77,78% extracto de arroz de [GEOGRAPHIC_DATA], esenci…" at bounding box center [153, 102] width 86 height 54
click at [160, 118] on b "I'm from Tónico de arroz, 77,78% extracto de arroz de [GEOGRAPHIC_DATA], esenci…" at bounding box center [153, 102] width 86 height 54
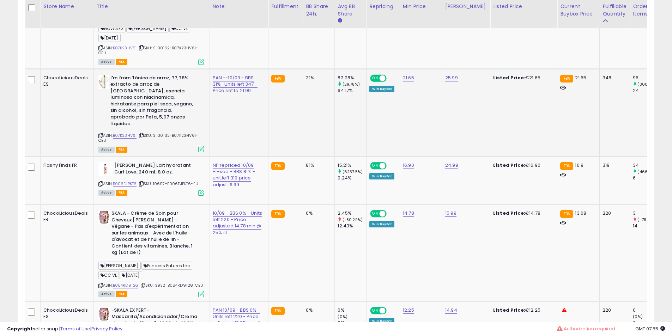
click at [160, 118] on b "I'm from Tónico de arroz, 77,78% extracto de arroz de [GEOGRAPHIC_DATA], esenci…" at bounding box center [153, 102] width 86 height 54
click at [150, 170] on b "[PERSON_NAME] Lait hydratant Curl Love, 240 ml, 8,0 oz." at bounding box center [157, 169] width 86 height 15
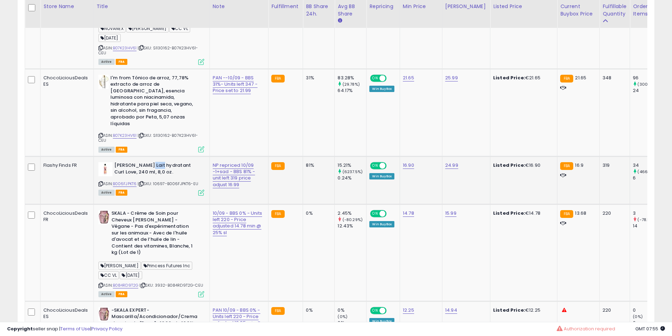
click at [150, 170] on b "[PERSON_NAME] Lait hydratant Curl Love, 240 ml, 8,0 oz." at bounding box center [157, 169] width 86 height 15
click at [145, 177] on b "[PERSON_NAME] Lait hydratant Curl Love, 240 ml, 8,0 oz." at bounding box center [157, 169] width 86 height 15
click at [144, 177] on b "[PERSON_NAME] Lait hydratant Curl Love, 240 ml, 8,0 oz." at bounding box center [157, 169] width 86 height 15
click at [146, 173] on b "[PERSON_NAME] Lait hydratant Curl Love, 240 ml, 8,0 oz." at bounding box center [157, 169] width 86 height 15
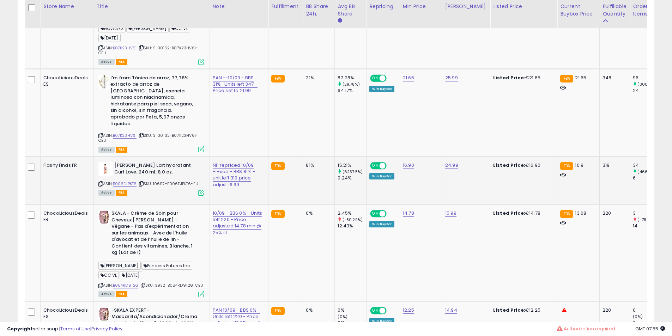
click at [146, 173] on b "[PERSON_NAME] Lait hydratant Curl Love, 240 ml, 8,0 oz." at bounding box center [157, 169] width 86 height 15
click at [153, 173] on b "[PERSON_NAME] Lait hydratant Curl Love, 240 ml, 8,0 oz." at bounding box center [157, 169] width 86 height 15
click at [153, 172] on b "[PERSON_NAME] Lait hydratant Curl Love, 240 ml, 8,0 oz." at bounding box center [157, 169] width 86 height 15
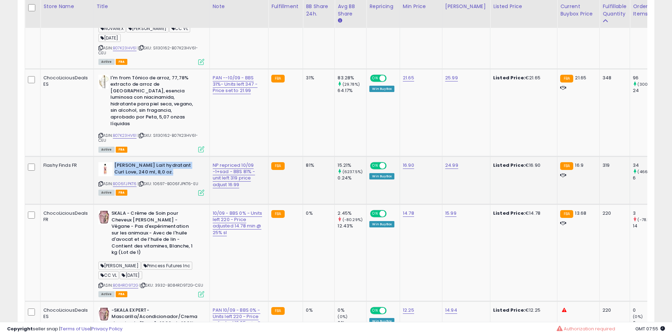
click at [153, 172] on b "[PERSON_NAME] Lait hydratant Curl Love, 240 ml, 8,0 oz." at bounding box center [157, 169] width 86 height 15
click at [166, 172] on b "[PERSON_NAME] Lait hydratant Curl Love, 240 ml, 8,0 oz." at bounding box center [157, 169] width 86 height 15
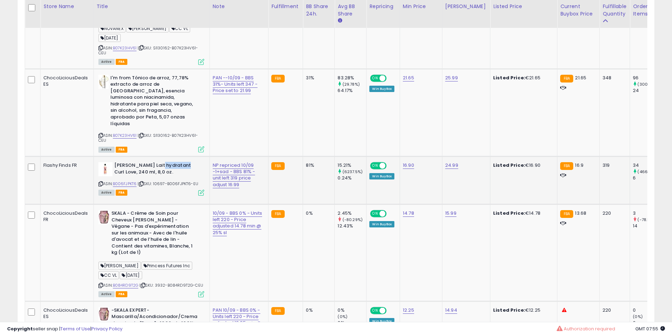
click at [166, 172] on b "[PERSON_NAME] Lait hydratant Curl Love, 240 ml, 8,0 oz." at bounding box center [157, 169] width 86 height 15
click at [164, 171] on b "[PERSON_NAME] Lait hydratant Curl Love, 240 ml, 8,0 oz." at bounding box center [157, 169] width 86 height 15
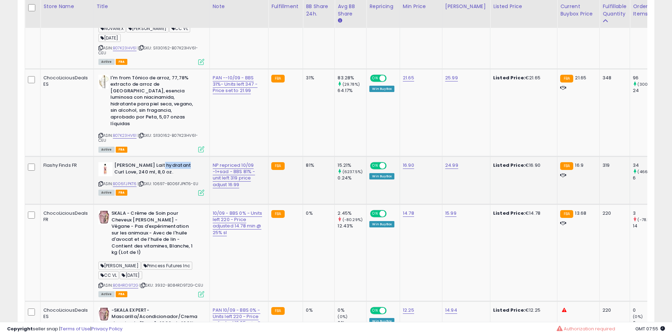
click at [164, 171] on b "[PERSON_NAME] Lait hydratant Curl Love, 240 ml, 8,0 oz." at bounding box center [157, 169] width 86 height 15
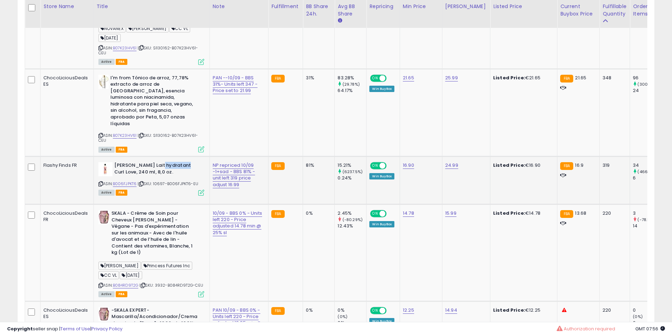
click at [164, 171] on b "[PERSON_NAME] Lait hydratant Curl Love, 240 ml, 8,0 oz." at bounding box center [157, 169] width 86 height 15
click at [176, 172] on b "[PERSON_NAME] Lait hydratant Curl Love, 240 ml, 8,0 oz." at bounding box center [157, 169] width 86 height 15
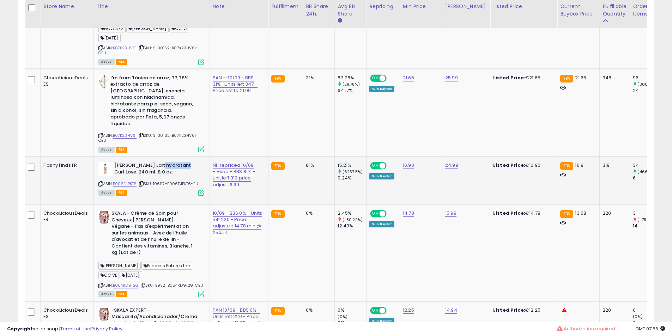
click at [177, 172] on b "[PERSON_NAME] Lait hydratant Curl Love, 240 ml, 8,0 oz." at bounding box center [157, 169] width 86 height 15
click at [185, 174] on b "[PERSON_NAME] Lait hydratant Curl Love, 240 ml, 8,0 oz." at bounding box center [157, 169] width 86 height 15
click at [162, 167] on b "[PERSON_NAME] Lait hydratant Curl Love, 240 ml, 8,0 oz." at bounding box center [157, 169] width 86 height 15
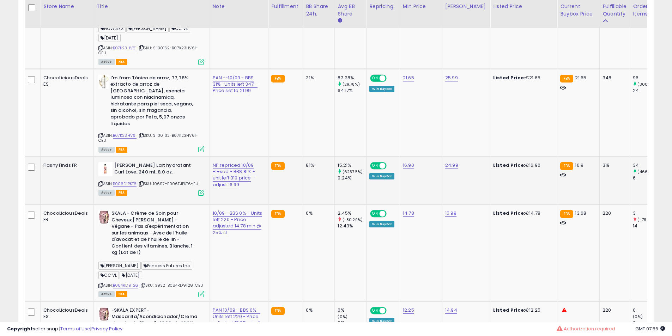
click at [162, 167] on b "[PERSON_NAME] Lait hydratant Curl Love, 240 ml, 8,0 oz." at bounding box center [157, 169] width 86 height 15
click at [160, 166] on td "[PERSON_NAME] Lait hydratant Curl Love, 240 ml, 8,0 oz. ASIN: B006FJPKT6 | SKU:…" at bounding box center [151, 181] width 116 height 48
click at [157, 163] on td "[PERSON_NAME] Lait hydratant Curl Love, 240 ml, 8,0 oz. ASIN: B006FJPKT6 | SKU:…" at bounding box center [151, 181] width 116 height 48
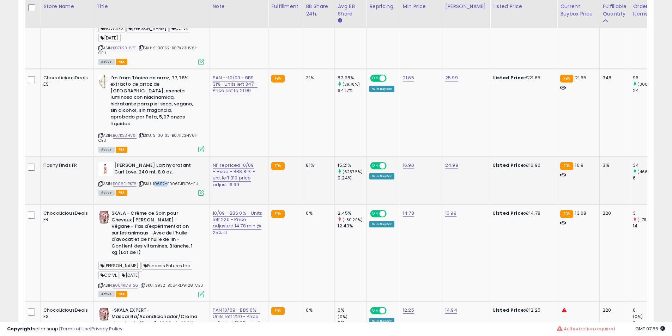
click at [152, 163] on td "[PERSON_NAME] Lait hydratant Curl Love, 240 ml, 8,0 oz. ASIN: B006FJPKT6 | SKU:…" at bounding box center [151, 181] width 116 height 48
click at [150, 163] on td "[PERSON_NAME] Lait hydratant Curl Love, 240 ml, 8,0 oz. ASIN: B006FJPKT6 | SKU:…" at bounding box center [151, 181] width 116 height 48
click at [140, 165] on td "[PERSON_NAME] Lait hydratant Curl Love, 240 ml, 8,0 oz. ASIN: B006FJPKT6 | SKU:…" at bounding box center [151, 181] width 116 height 48
click at [141, 172] on b "[PERSON_NAME] Lait hydratant Curl Love, 240 ml, 8,0 oz." at bounding box center [157, 169] width 86 height 15
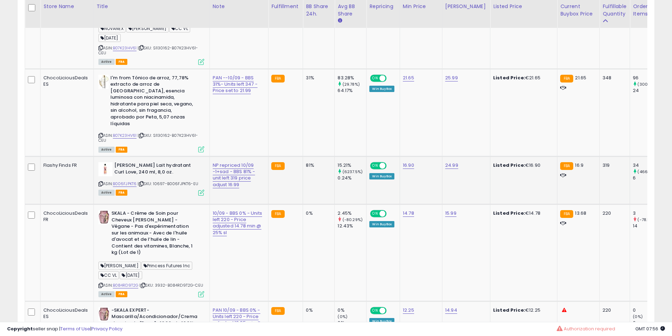
click at [141, 172] on b "[PERSON_NAME] Lait hydratant Curl Love, 240 ml, 8,0 oz." at bounding box center [157, 169] width 86 height 15
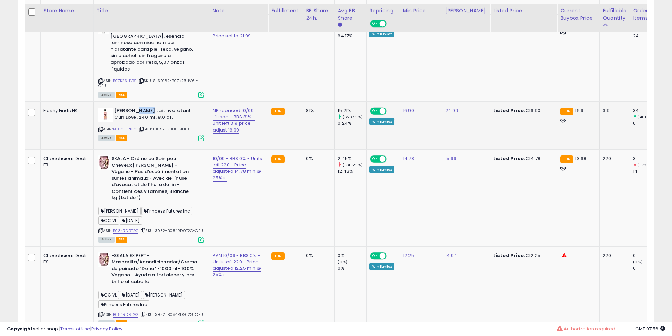
scroll to position [791, 0]
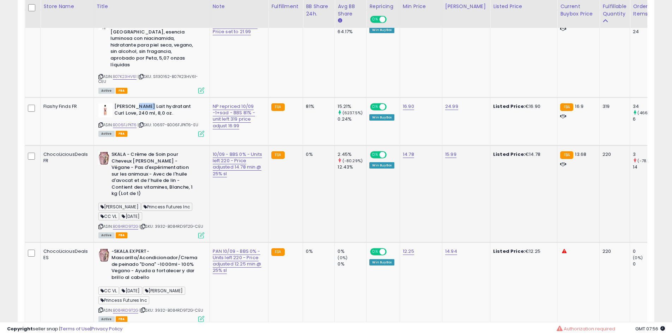
click at [143, 198] on b "SKALA - Crème de Soin pour Cheveux [PERSON_NAME] - Végane - Pas d'expérimentati…" at bounding box center [154, 175] width 86 height 48
click at [149, 175] on b "SKALA - Crème de Soin pour Cheveux [PERSON_NAME] - Végane - Pas d'expérimentati…" at bounding box center [154, 175] width 86 height 48
drag, startPoint x: 149, startPoint y: 175, endPoint x: 164, endPoint y: 192, distance: 22.5
click at [155, 184] on b "SKALA - Crème de Soin pour Cheveux [PERSON_NAME] - Végane - Pas d'expérimentati…" at bounding box center [154, 175] width 86 height 48
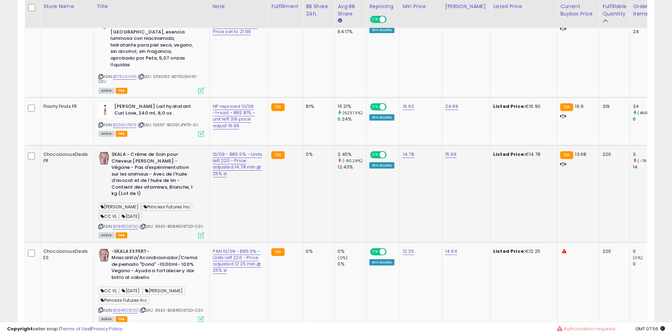
click at [164, 192] on b "SKALA - Crème de Soin pour Cheveux [PERSON_NAME] - Végane - Pas d'expérimentati…" at bounding box center [154, 175] width 86 height 48
click at [158, 189] on b "SKALA - Crème de Soin pour Cheveux [PERSON_NAME] - Végane - Pas d'expérimentati…" at bounding box center [154, 175] width 86 height 48
click at [159, 187] on b "SKALA - Crème de Soin pour Cheveux [PERSON_NAME] - Végane - Pas d'expérimentati…" at bounding box center [154, 175] width 86 height 48
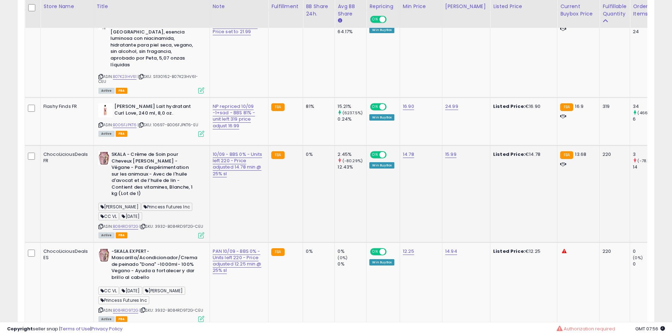
click at [123, 196] on b "SKALA - Crème de Soin pour Cheveux [PERSON_NAME] - Végane - Pas d'expérimentati…" at bounding box center [154, 175] width 86 height 48
click at [142, 198] on b "SKALA - Crème de Soin pour Cheveux [PERSON_NAME] - Végane - Pas d'expérimentati…" at bounding box center [154, 175] width 86 height 48
click at [146, 185] on b "SKALA - Crème de Soin pour Cheveux [PERSON_NAME] - Végane - Pas d'expérimentati…" at bounding box center [154, 175] width 86 height 48
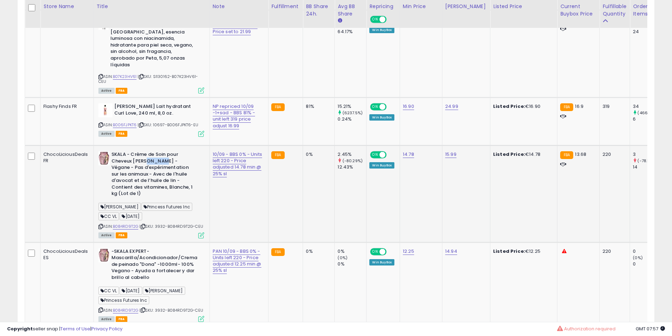
click at [146, 185] on b "SKALA - Crème de Soin pour Cheveux [PERSON_NAME] - Végane - Pas d'expérimentati…" at bounding box center [154, 175] width 86 height 48
click at [162, 196] on b "SKALA - Crème de Soin pour Cheveux [PERSON_NAME] - Végane - Pas d'expérimentati…" at bounding box center [154, 175] width 86 height 48
click at [167, 196] on b "SKALA - Crème de Soin pour Cheveux [PERSON_NAME] - Végane - Pas d'expérimentati…" at bounding box center [154, 175] width 86 height 48
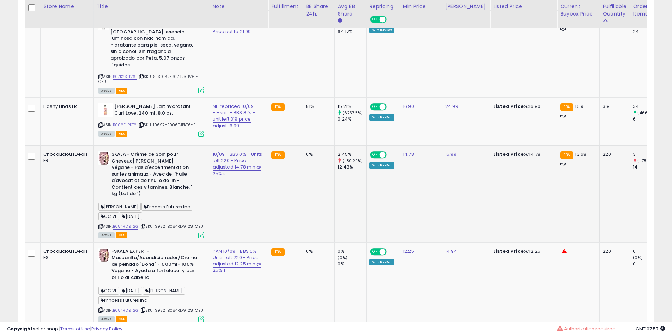
click at [179, 199] on b "SKALA - Crème de Soin pour Cheveux [PERSON_NAME] - Végane - Pas d'expérimentati…" at bounding box center [154, 175] width 86 height 48
click at [187, 196] on b "SKALA - Crème de Soin pour Cheveux [PERSON_NAME] - Végane - Pas d'expérimentati…" at bounding box center [154, 175] width 86 height 48
drag, startPoint x: 186, startPoint y: 196, endPoint x: 175, endPoint y: 195, distance: 11.1
click at [185, 196] on b "SKALA - Crème de Soin pour Cheveux [PERSON_NAME] - Végane - Pas d'expérimentati…" at bounding box center [154, 175] width 86 height 48
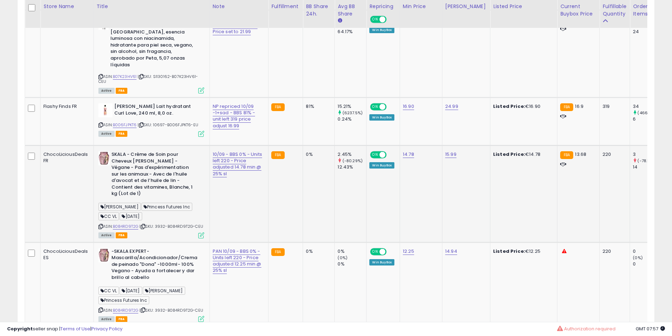
click at [169, 190] on b "SKALA - Crème de Soin pour Cheveux [PERSON_NAME] - Végane - Pas d'expérimentati…" at bounding box center [154, 175] width 86 height 48
click at [157, 186] on b "SKALA - Crème de Soin pour Cheveux [PERSON_NAME] - Végane - Pas d'expérimentati…" at bounding box center [154, 175] width 86 height 48
click at [143, 184] on b "SKALA - Crème de Soin pour Cheveux [PERSON_NAME] - Végane - Pas d'expérimentati…" at bounding box center [154, 175] width 86 height 48
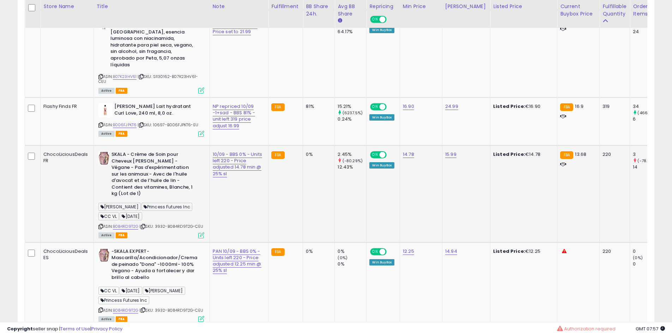
click at [143, 184] on b "SKALA - Crème de Soin pour Cheveux [PERSON_NAME] - Végane - Pas d'expérimentati…" at bounding box center [154, 175] width 86 height 48
click at [143, 190] on b "SKALA - Crème de Soin pour Cheveux [PERSON_NAME] - Végane - Pas d'expérimentati…" at bounding box center [154, 175] width 86 height 48
drag, startPoint x: 143, startPoint y: 190, endPoint x: 161, endPoint y: 198, distance: 20.0
click at [146, 193] on b "SKALA - Crème de Soin pour Cheveux [PERSON_NAME] - Végane - Pas d'expérimentati…" at bounding box center [154, 175] width 86 height 48
click at [161, 198] on b "SKALA - Crème de Soin pour Cheveux [PERSON_NAME] - Végane - Pas d'expérimentati…" at bounding box center [154, 175] width 86 height 48
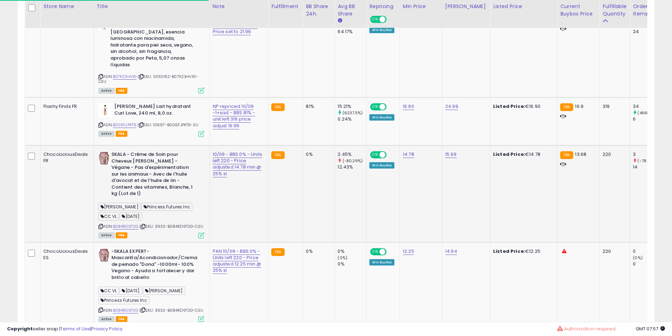
click at [161, 198] on b "SKALA - Crème de Soin pour Cheveux [PERSON_NAME] - Végane - Pas d'expérimentati…" at bounding box center [154, 175] width 86 height 48
click at [162, 181] on b "SKALA - Crème de Soin pour Cheveux [PERSON_NAME] - Végane - Pas d'expérimentati…" at bounding box center [154, 175] width 86 height 48
click at [183, 184] on b "SKALA - Crème de Soin pour Cheveux [PERSON_NAME] - Végane - Pas d'expérimentati…" at bounding box center [154, 175] width 86 height 48
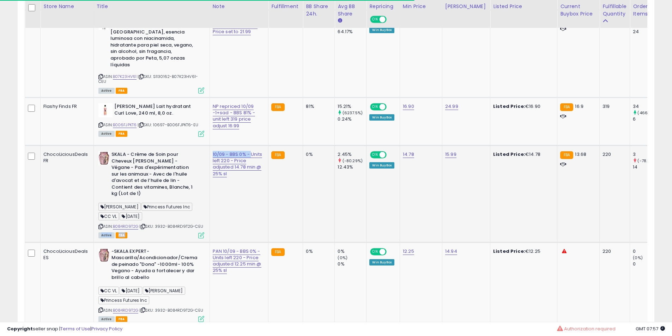
click at [209, 190] on td "10/09 - BBS 0% - Units left 220 - Price adjusted 14.78 min @ 25% sl" at bounding box center [238, 193] width 59 height 97
click at [203, 172] on td "SKALA - Crème de Soin pour Cheveux [PERSON_NAME] - Végane - Pas d'expérimentati…" at bounding box center [151, 193] width 116 height 97
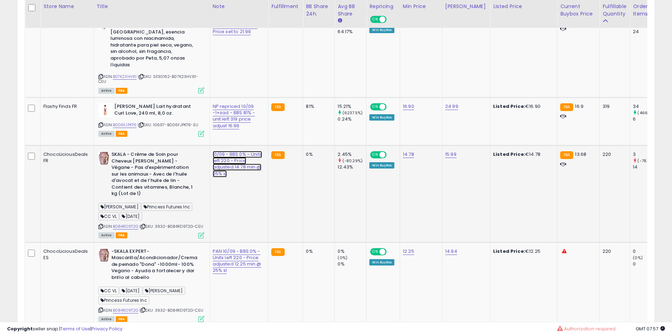
click at [225, 175] on link "10/09 - BBS 0% - Units left 220 - Price adjusted 14.78 min @ 25% sl" at bounding box center [237, 164] width 49 height 26
click at [226, 176] on link "10/09 - BBS 0% - Units left 220 - Price adjusted 14.78 min @ 25% sl" at bounding box center [237, 164] width 49 height 26
click at [210, 146] on td "NP repriced 10/09 -1+sad - BBS 81% - unit left 319 price adjust 16.99" at bounding box center [238, 122] width 59 height 48
click at [202, 171] on td "SKALA - Crème de Soin pour Cheveux [PERSON_NAME] - Végane - Pas d'expérimentati…" at bounding box center [151, 193] width 116 height 97
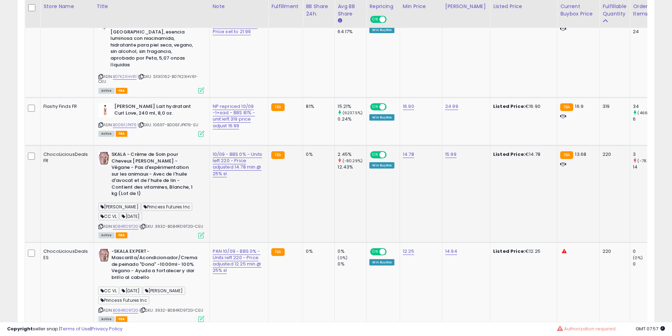
drag, startPoint x: 176, startPoint y: 174, endPoint x: 162, endPoint y: 180, distance: 15.6
click at [174, 174] on td "SKALA - Crème de Soin pour Cheveux [PERSON_NAME] - Végane - Pas d'expérimentati…" at bounding box center [151, 193] width 116 height 97
click at [162, 180] on b "SKALA - Crème de Soin pour Cheveux [PERSON_NAME] - Végane - Pas d'expérimentati…" at bounding box center [154, 175] width 86 height 48
click at [159, 185] on b "SKALA - Crème de Soin pour Cheveux [PERSON_NAME] - Végane - Pas d'expérimentati…" at bounding box center [154, 175] width 86 height 48
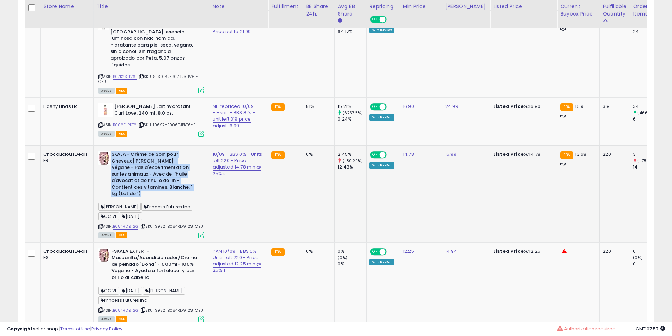
click at [159, 185] on b "SKALA - Crème de Soin pour Cheveux [PERSON_NAME] - Végane - Pas d'expérimentati…" at bounding box center [154, 175] width 86 height 48
click at [159, 186] on b "SKALA - Crème de Soin pour Cheveux [PERSON_NAME] - Végane - Pas d'expérimentati…" at bounding box center [154, 175] width 86 height 48
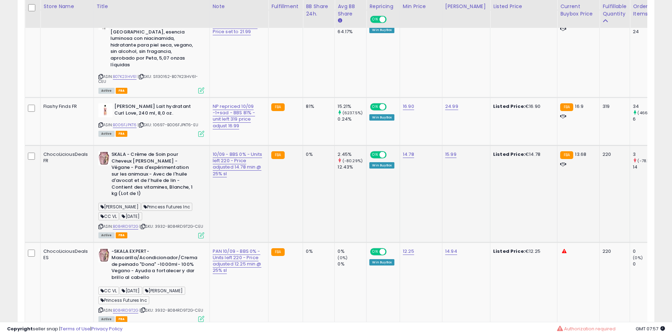
click at [159, 186] on b "SKALA - Crème de Soin pour Cheveux [PERSON_NAME] - Végane - Pas d'expérimentati…" at bounding box center [154, 175] width 86 height 48
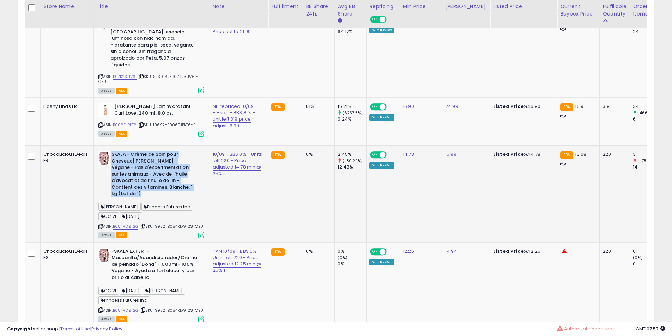
click at [159, 186] on b "SKALA - Crème de Soin pour Cheveux [PERSON_NAME] - Végane - Pas d'expérimentati…" at bounding box center [154, 175] width 86 height 48
click at [157, 199] on b "SKALA - Crème de Soin pour Cheveux [PERSON_NAME] - Végane - Pas d'expérimentati…" at bounding box center [154, 175] width 86 height 48
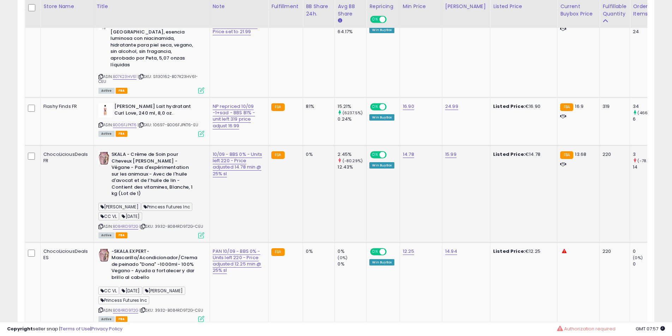
click at [157, 199] on b "SKALA - Crème de Soin pour Cheveux [PERSON_NAME] - Végane - Pas d'expérimentati…" at bounding box center [154, 175] width 86 height 48
click at [149, 199] on b "SKALA - Crème de Soin pour Cheveux [PERSON_NAME] - Végane - Pas d'expérimentati…" at bounding box center [154, 175] width 86 height 48
click at [149, 192] on b "SKALA - Crème de Soin pour Cheveux [PERSON_NAME] - Végane - Pas d'expérimentati…" at bounding box center [154, 175] width 86 height 48
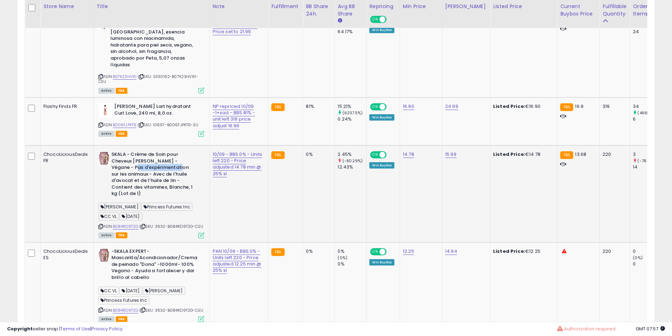
click at [149, 189] on b "SKALA - Crème de Soin pour Cheveux [PERSON_NAME] - Végane - Pas d'expérimentati…" at bounding box center [154, 175] width 86 height 48
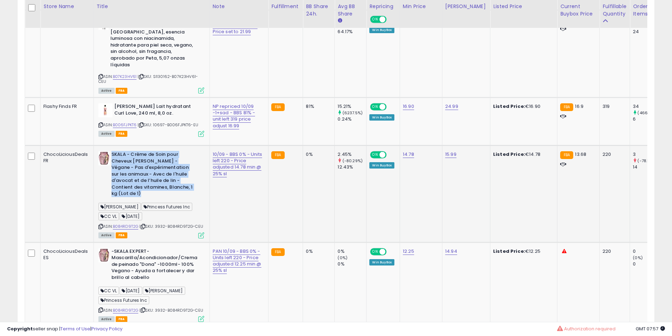
click at [149, 189] on b "SKALA - Crème de Soin pour Cheveux [PERSON_NAME] - Végane - Pas d'expérimentati…" at bounding box center [154, 175] width 86 height 48
click at [160, 189] on b "SKALA - Crème de Soin pour Cheveux [PERSON_NAME] - Végane - Pas d'expérimentati…" at bounding box center [154, 175] width 86 height 48
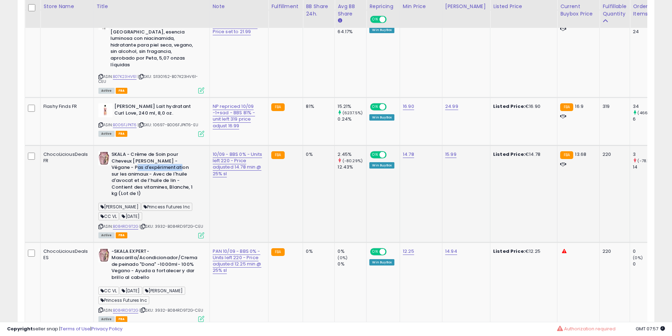
click at [160, 189] on b "SKALA - Crème de Soin pour Cheveux [PERSON_NAME] - Végane - Pas d'expérimentati…" at bounding box center [154, 175] width 86 height 48
click at [159, 189] on b "SKALA - Crème de Soin pour Cheveux [PERSON_NAME] - Végane - Pas d'expérimentati…" at bounding box center [154, 175] width 86 height 48
click at [155, 186] on b "SKALA - Crème de Soin pour Cheveux [PERSON_NAME] - Végane - Pas d'expérimentati…" at bounding box center [154, 175] width 86 height 48
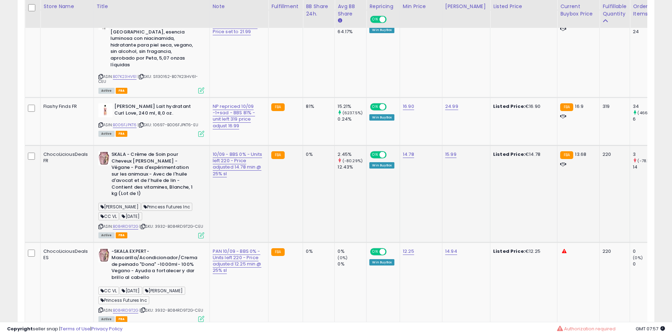
click at [163, 183] on b "SKALA - Crème de Soin pour Cheveux [PERSON_NAME] - Végane - Pas d'expérimentati…" at bounding box center [154, 175] width 86 height 48
click at [132, 194] on b "SKALA - Crème de Soin pour Cheveux [PERSON_NAME] - Végane - Pas d'expérimentati…" at bounding box center [154, 175] width 86 height 48
click at [134, 182] on b "SKALA - Crème de Soin pour Cheveux [PERSON_NAME] - Végane - Pas d'expérimentati…" at bounding box center [154, 175] width 86 height 48
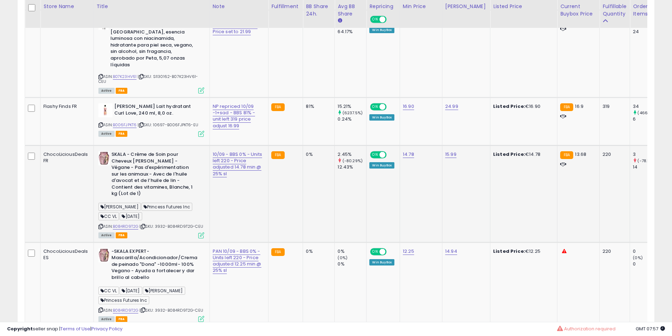
drag, startPoint x: 134, startPoint y: 182, endPoint x: 133, endPoint y: 197, distance: 15.2
click at [135, 190] on b "SKALA - Crème de Soin pour Cheveux [PERSON_NAME] - Végane - Pas d'expérimentati…" at bounding box center [154, 175] width 86 height 48
click at [133, 199] on b "SKALA - Crème de Soin pour Cheveux [PERSON_NAME] - Végane - Pas d'expérimentati…" at bounding box center [154, 175] width 86 height 48
drag, startPoint x: 133, startPoint y: 201, endPoint x: 140, endPoint y: 198, distance: 8.4
click at [133, 199] on b "SKALA - Crème de Soin pour Cheveux [PERSON_NAME] - Végane - Pas d'expérimentati…" at bounding box center [154, 175] width 86 height 48
